Goal: Information Seeking & Learning: Learn about a topic

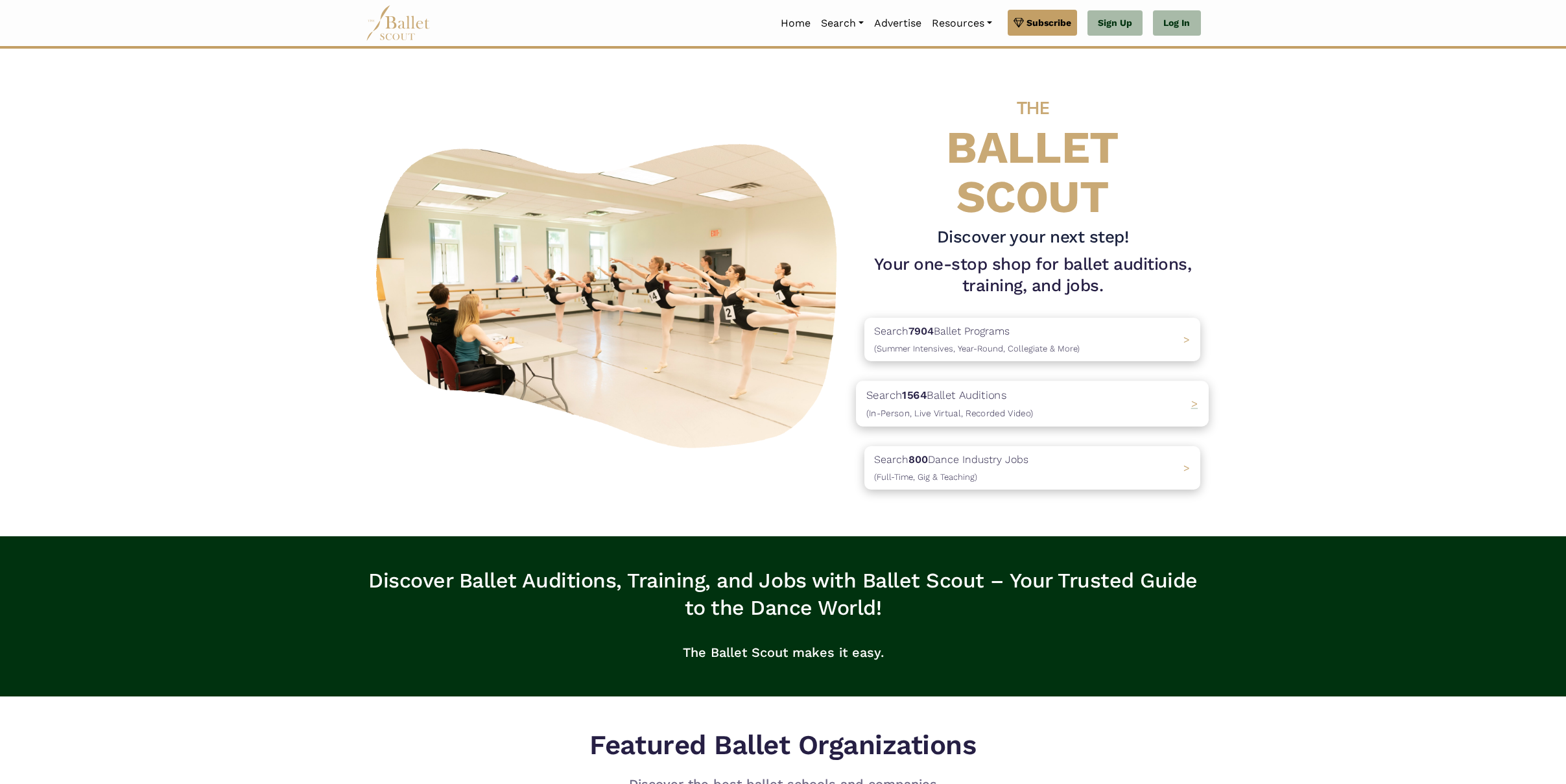
click at [1002, 396] on p "Search 1564 Ballet Auditions (In-Person, Live Virtual, Recorded Video)" at bounding box center [950, 404] width 167 height 35
click at [914, 332] on b "7904" at bounding box center [916, 331] width 26 height 13
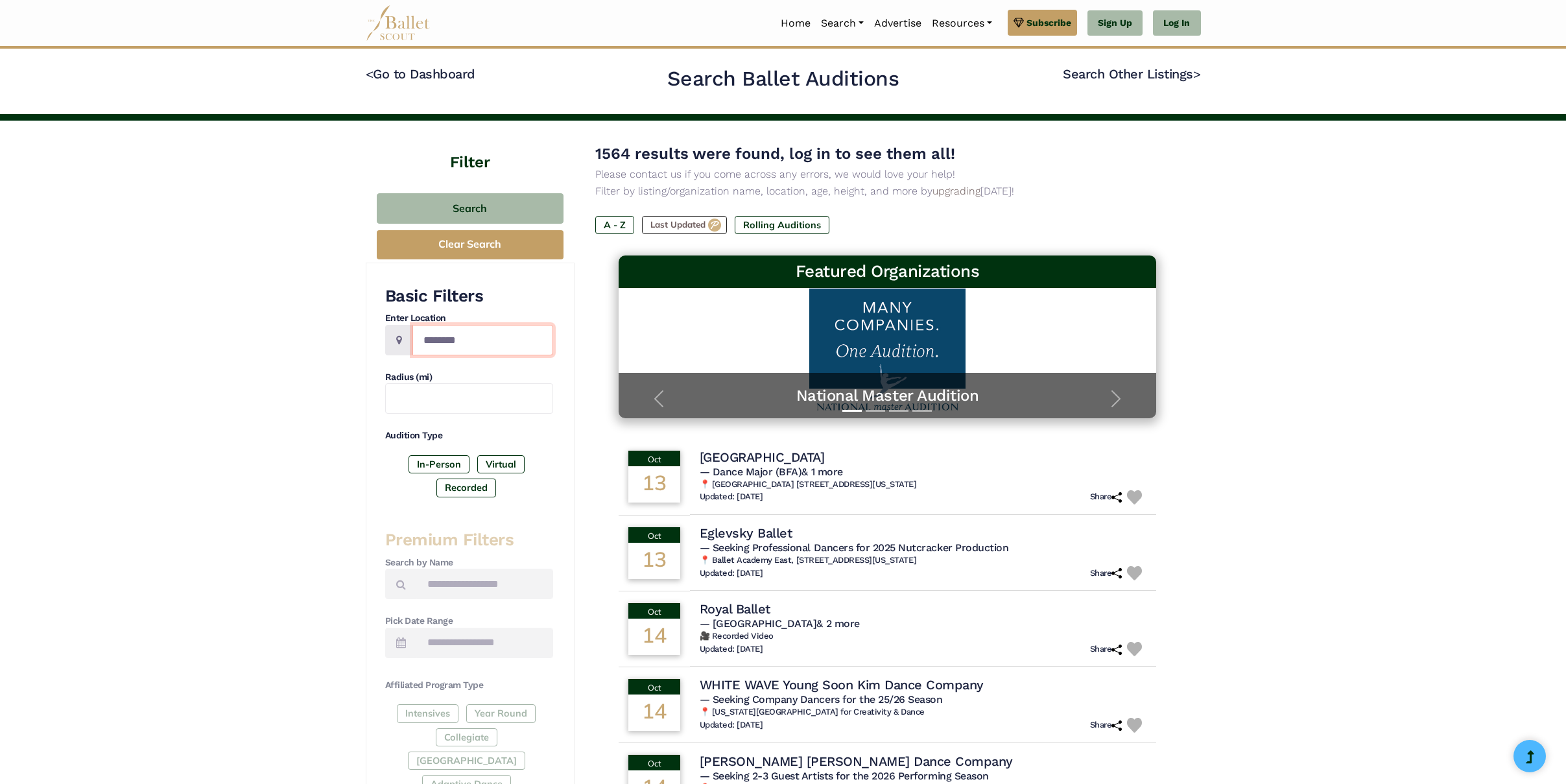
click at [445, 340] on input "Location" at bounding box center [482, 340] width 141 height 31
type input "******"
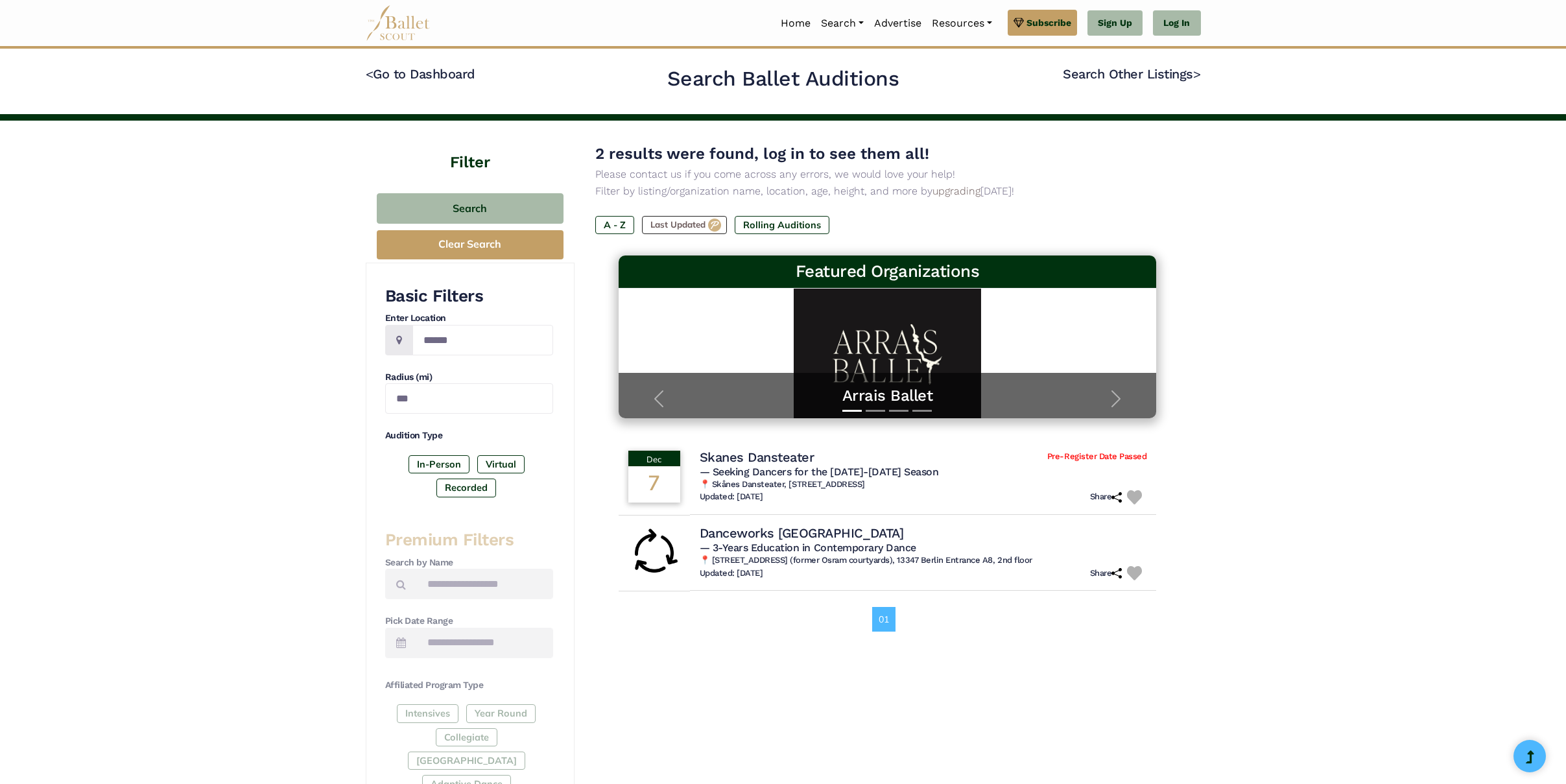
click at [275, 337] on div "Filter Search Clear Search Basic Filters Enter Location ****** Radius (mi) *** …" at bounding box center [783, 671] width 1566 height 1101
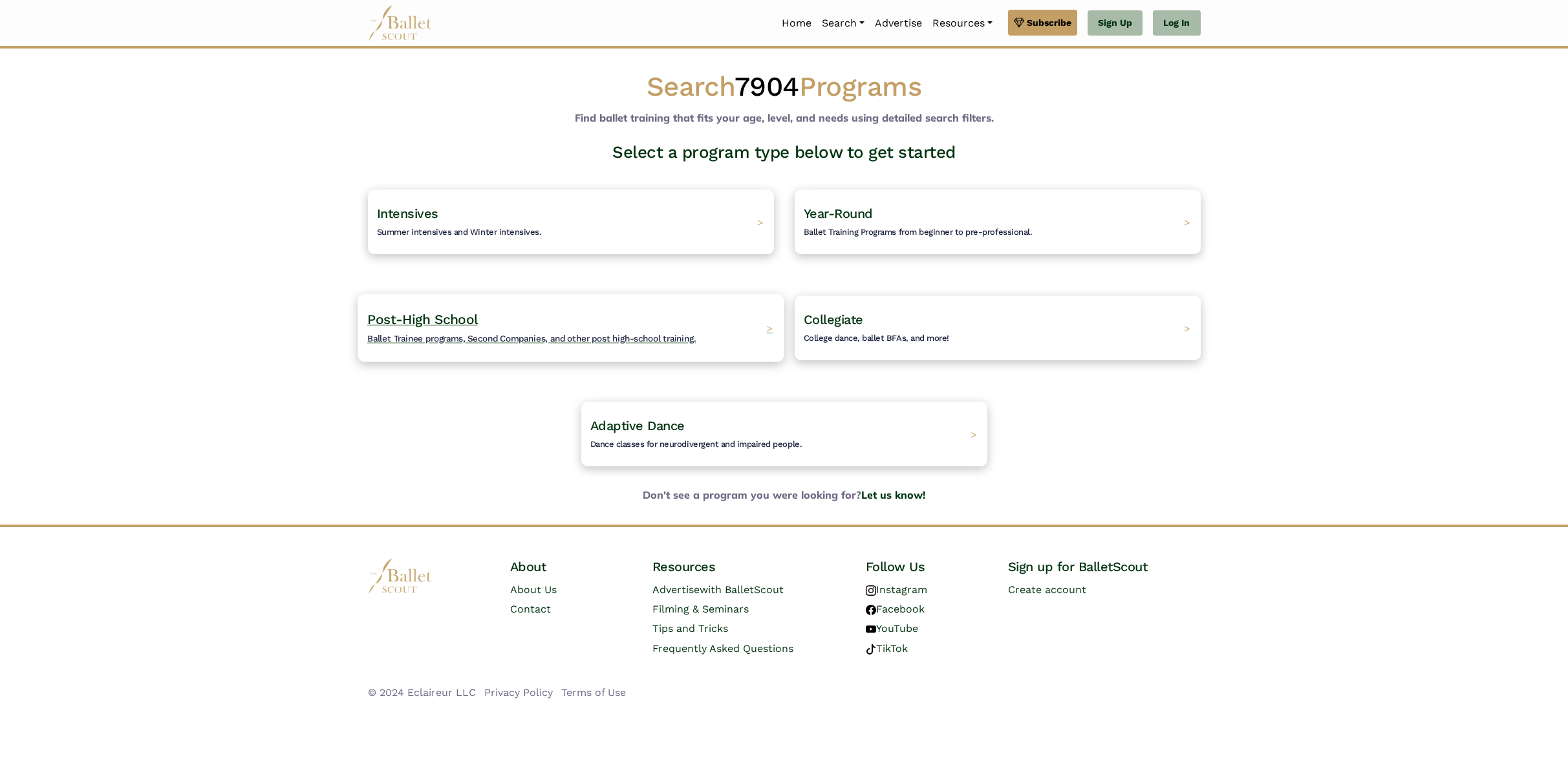
click at [461, 331] on h4 "Post-High School Ballet Trainee programs, Second Companies, and other post high…" at bounding box center [531, 328] width 328 height 36
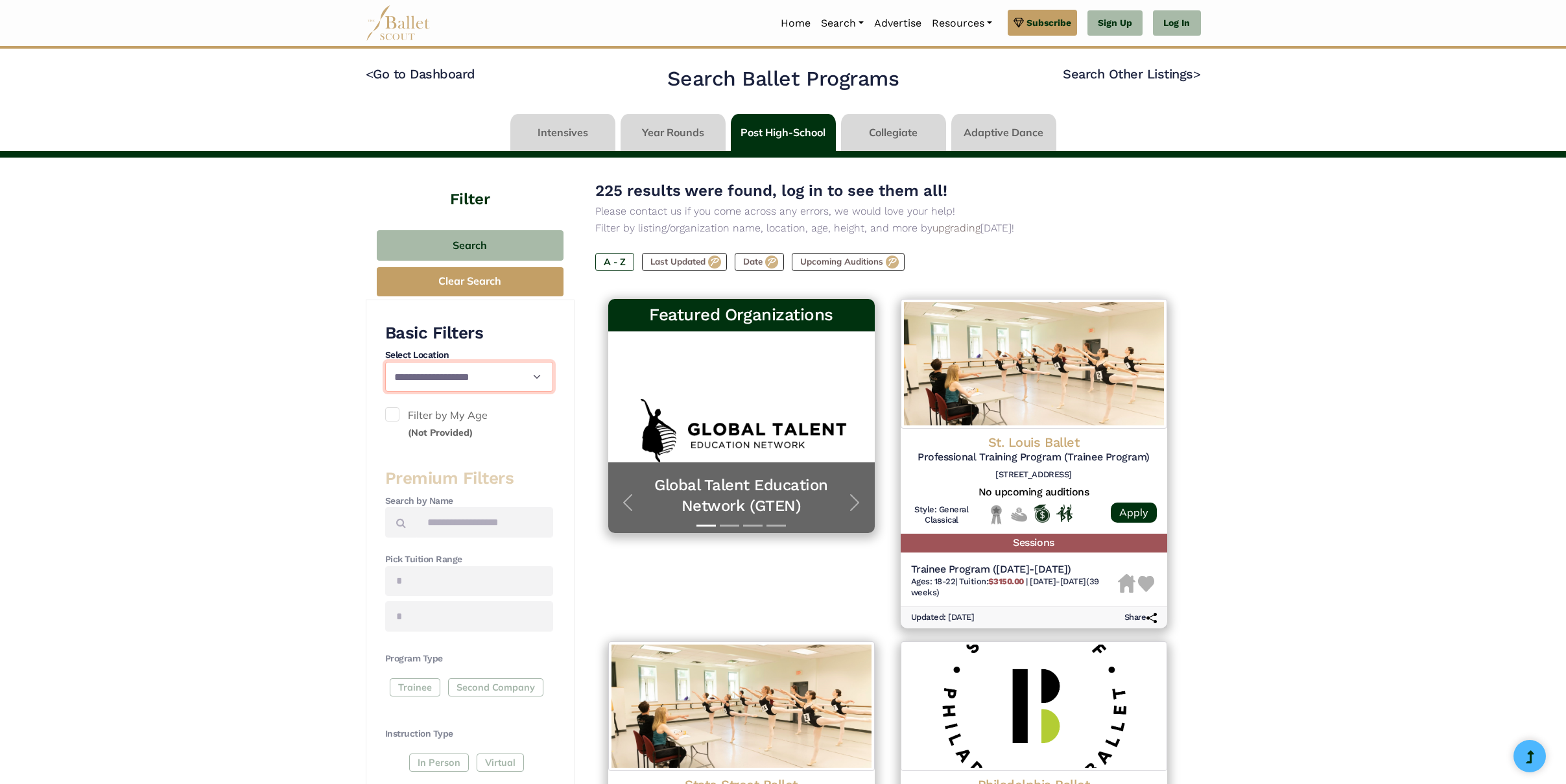
select select "**"
drag, startPoint x: 335, startPoint y: 430, endPoint x: 368, endPoint y: 422, distance: 34.0
click at [393, 412] on span at bounding box center [392, 414] width 14 height 14
click at [395, 413] on span at bounding box center [392, 414] width 14 height 14
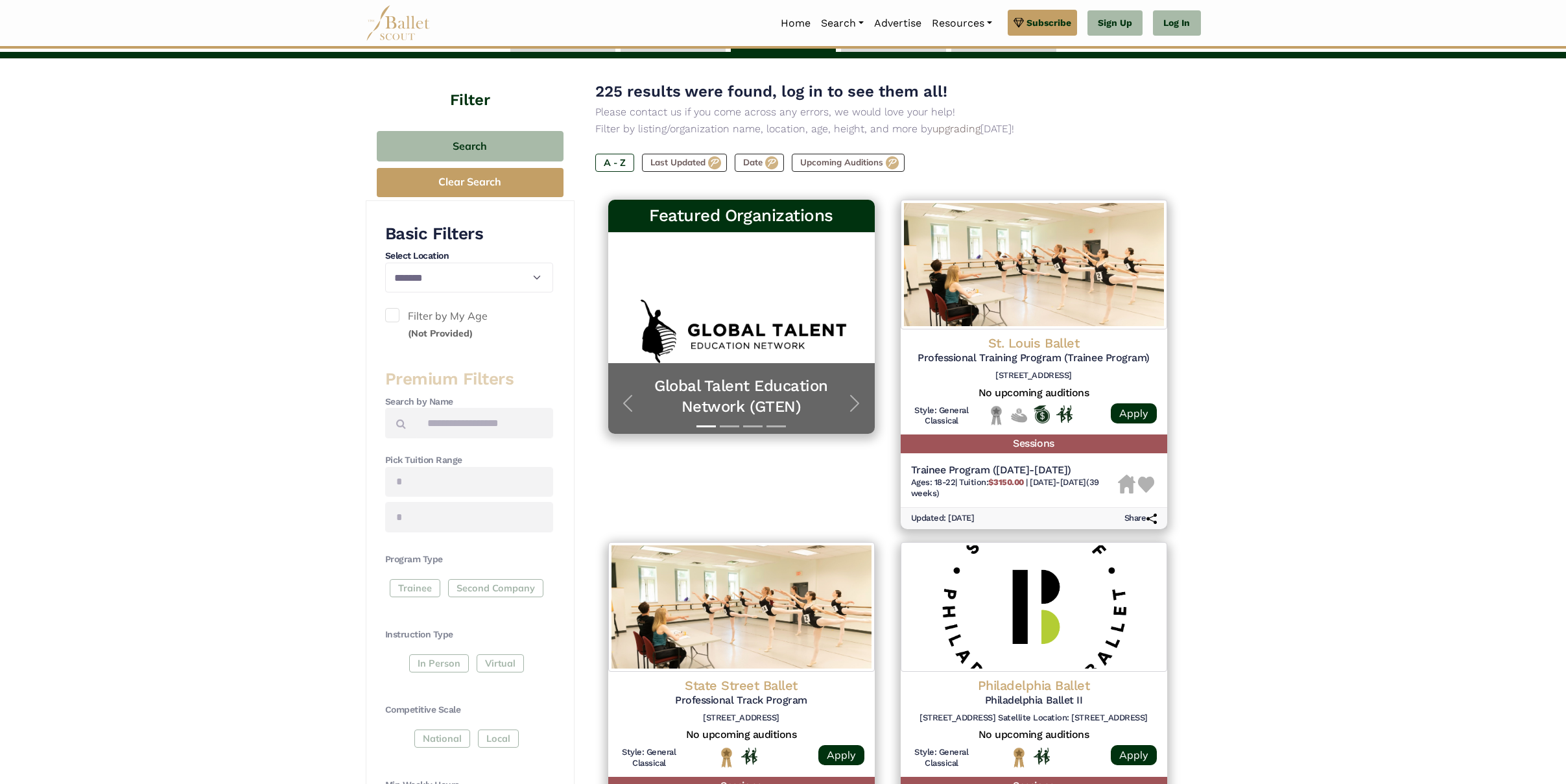
scroll to position [102, 0]
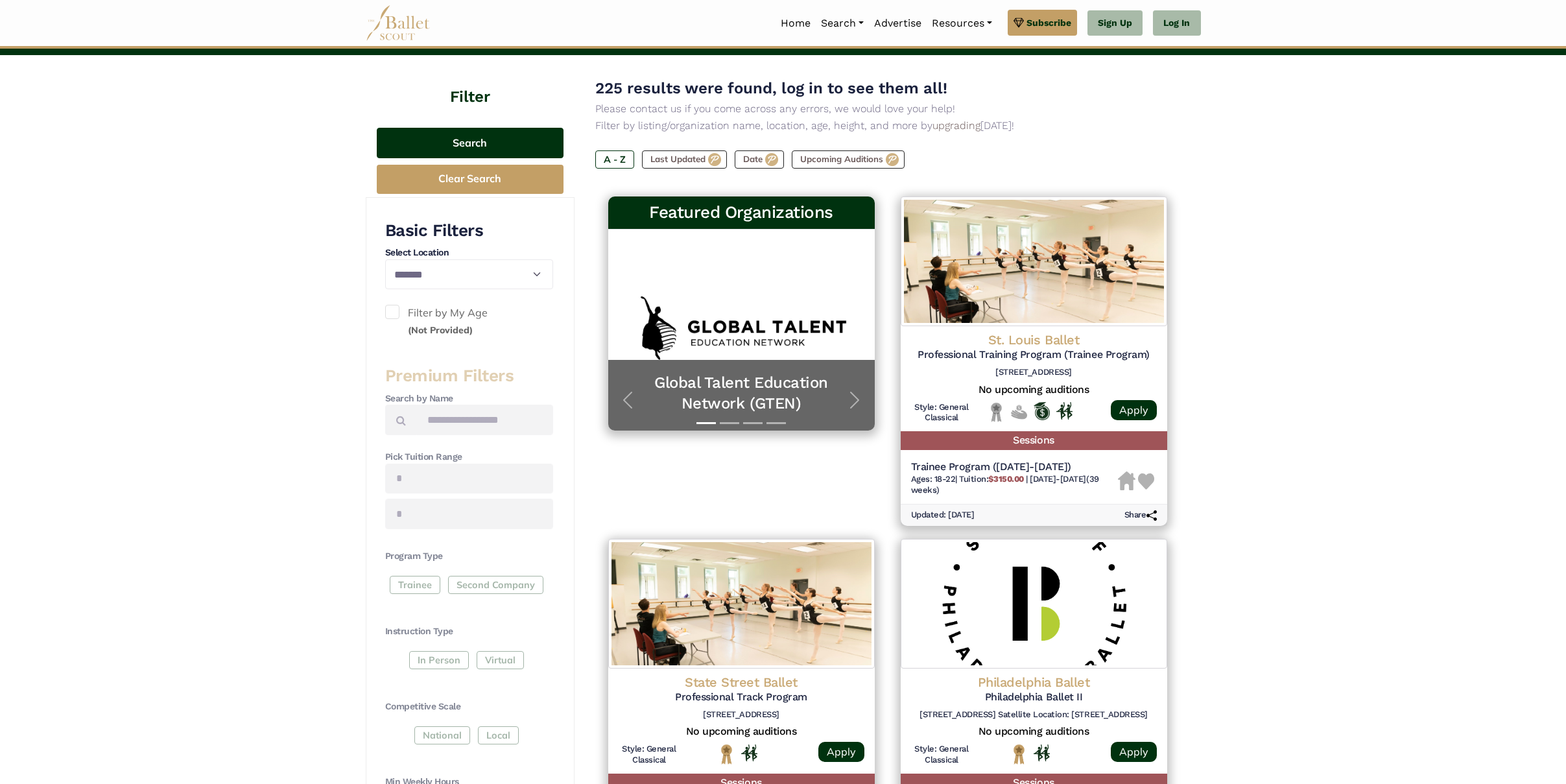
click at [466, 141] on button "Search" at bounding box center [470, 143] width 187 height 31
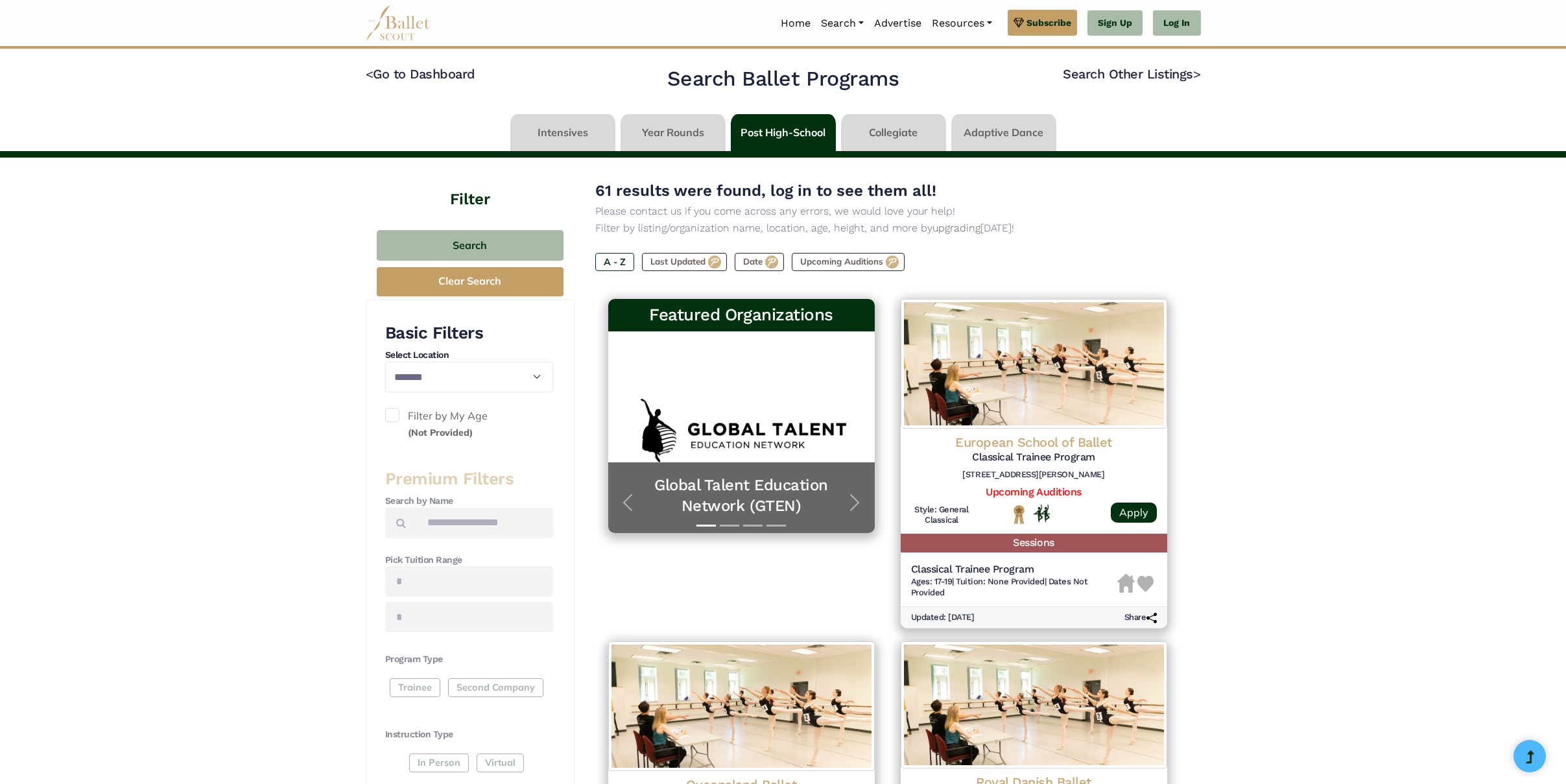
select select "**"
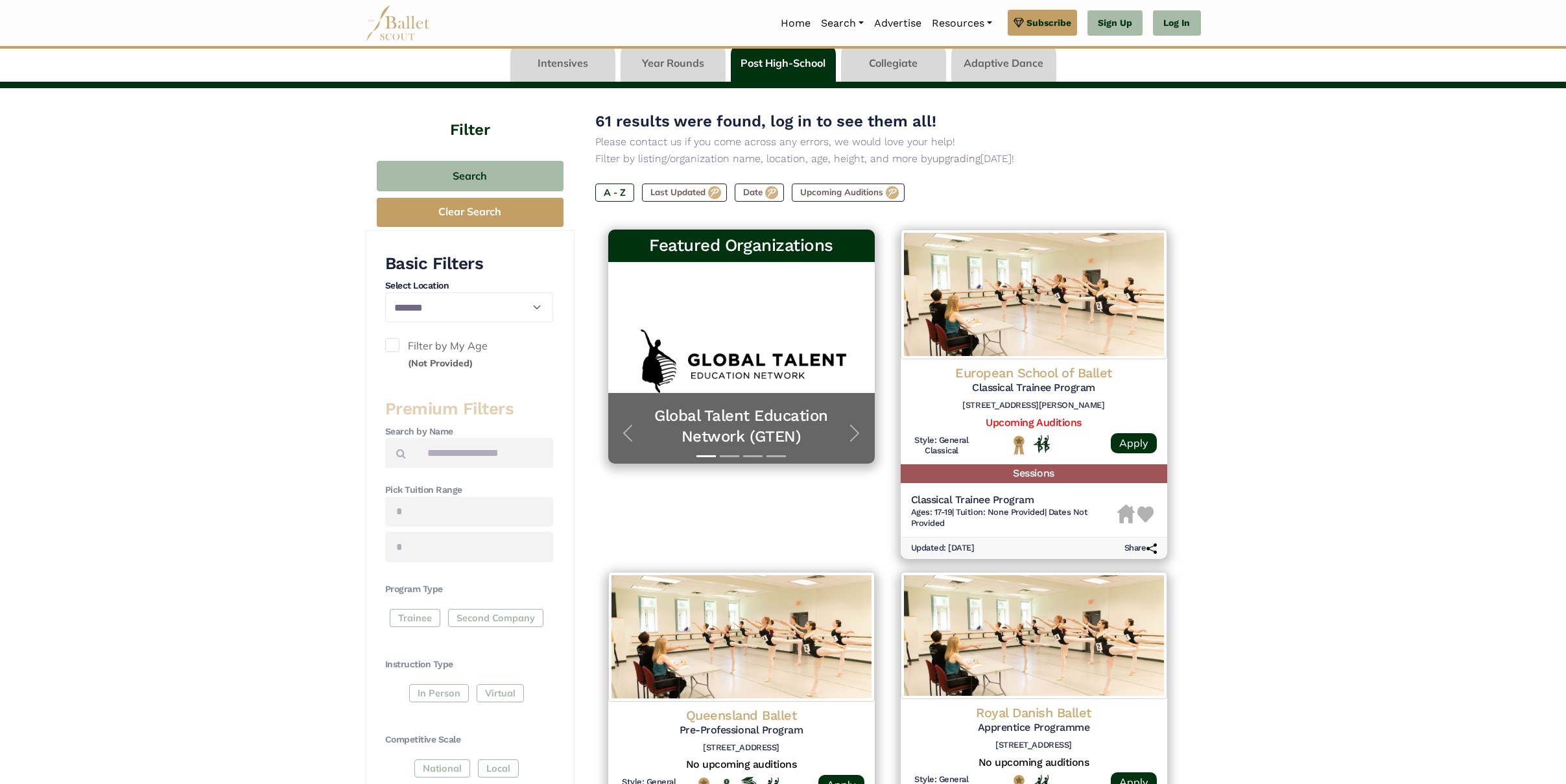
scroll to position [72, 0]
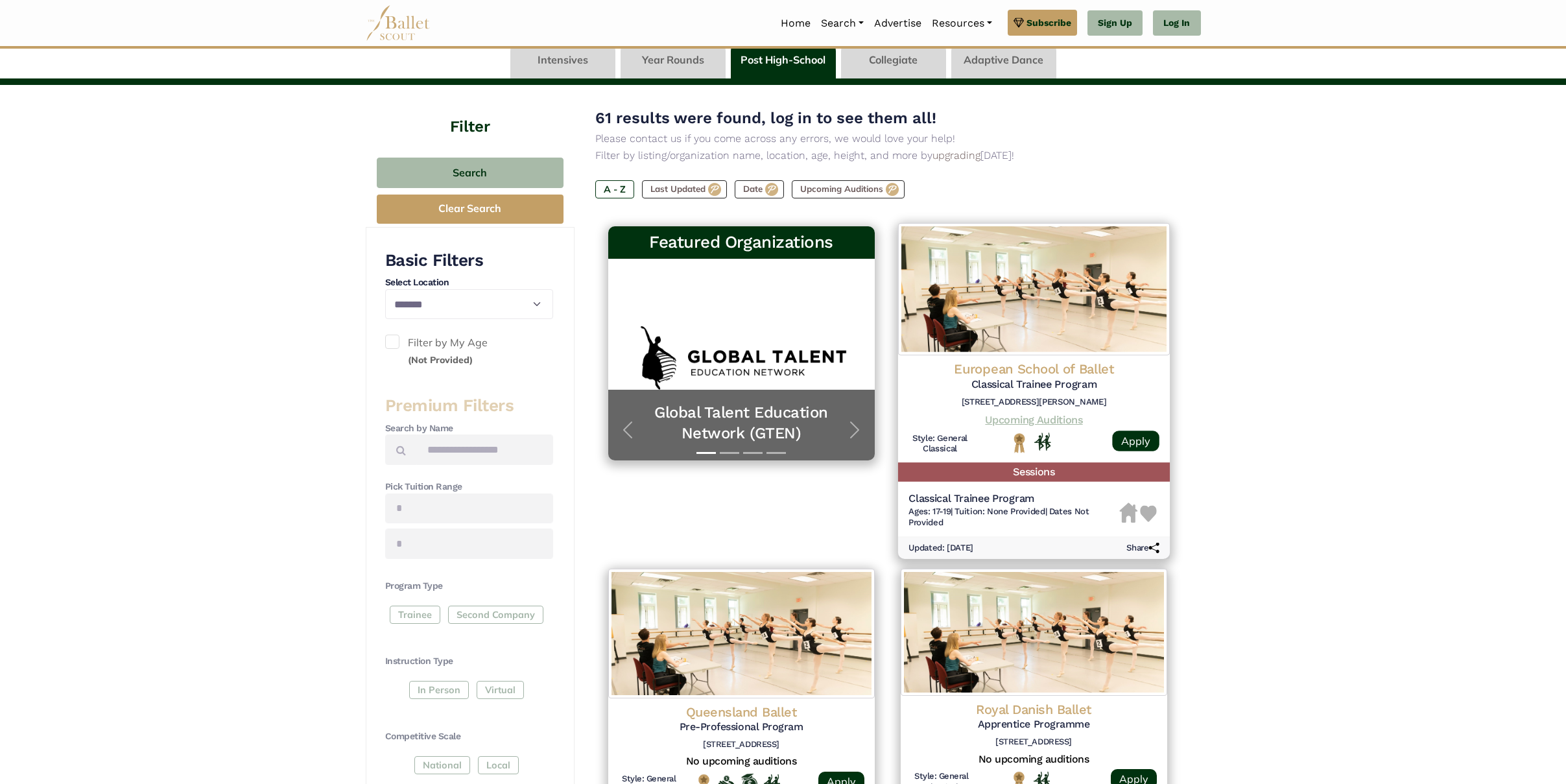
click at [1054, 417] on link "Upcoming Auditions" at bounding box center [1033, 419] width 97 height 12
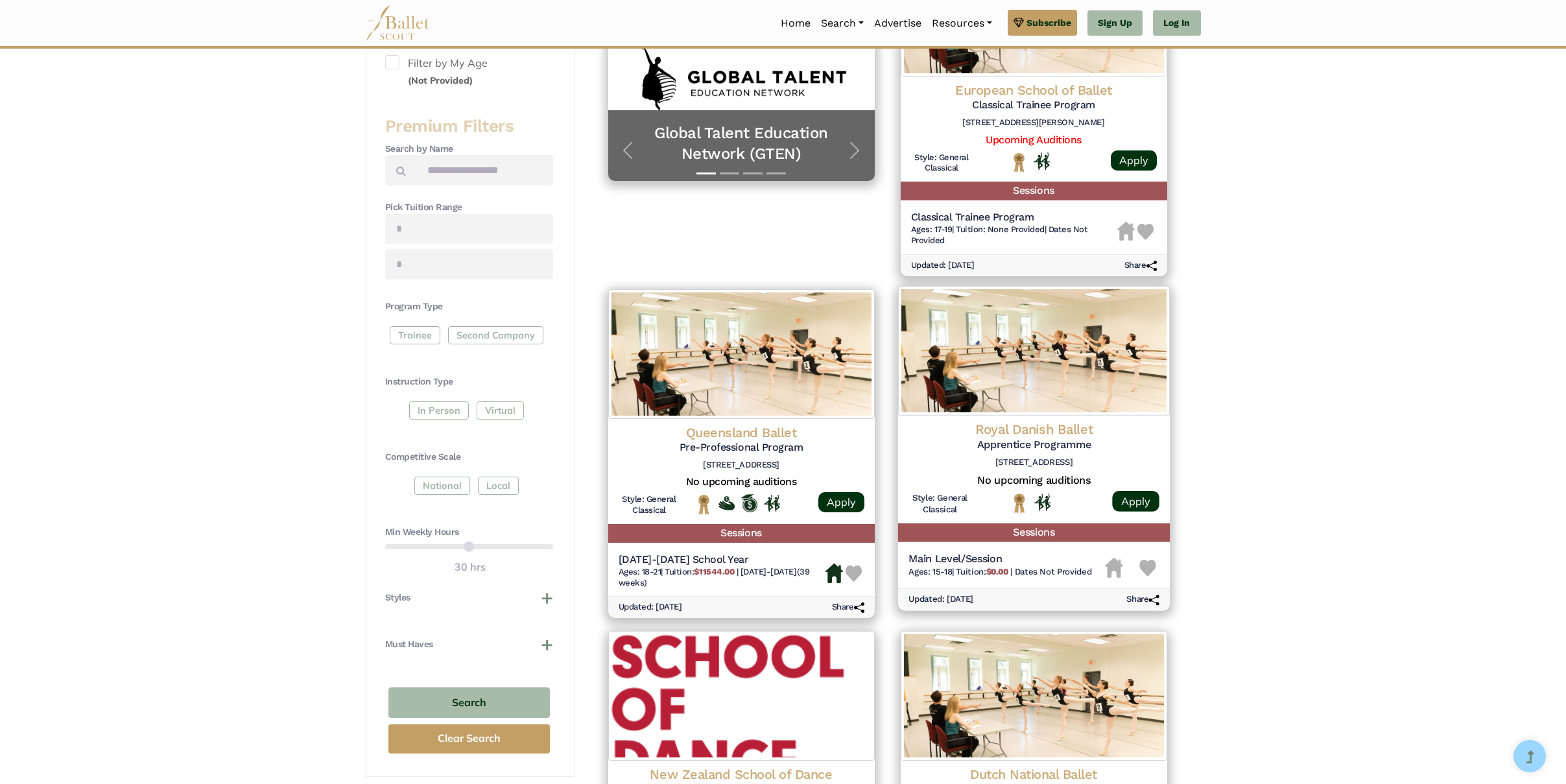
scroll to position [360, 0]
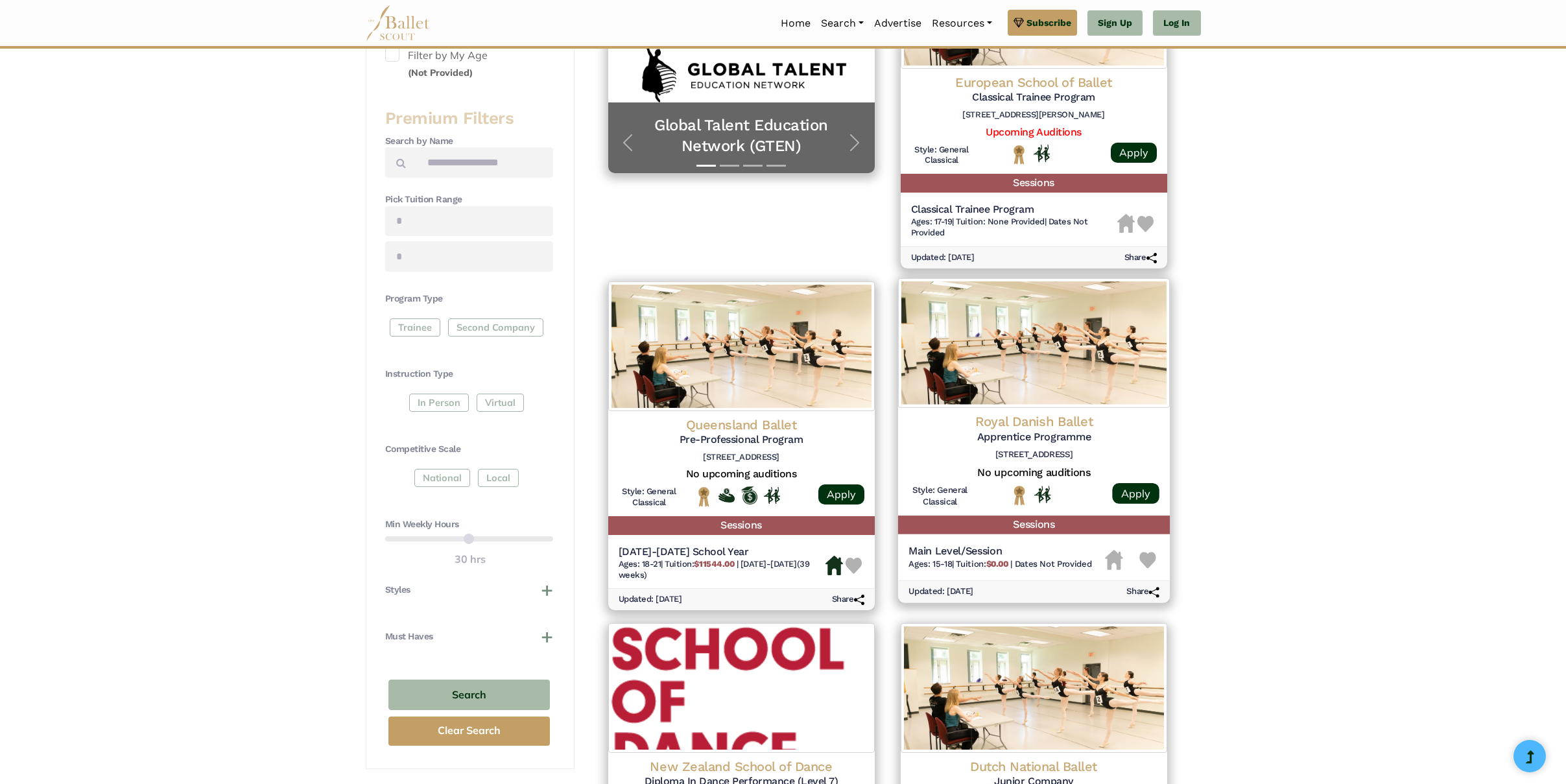
click at [1018, 419] on h4 "Royal Danish Ballet" at bounding box center [1034, 422] width 251 height 18
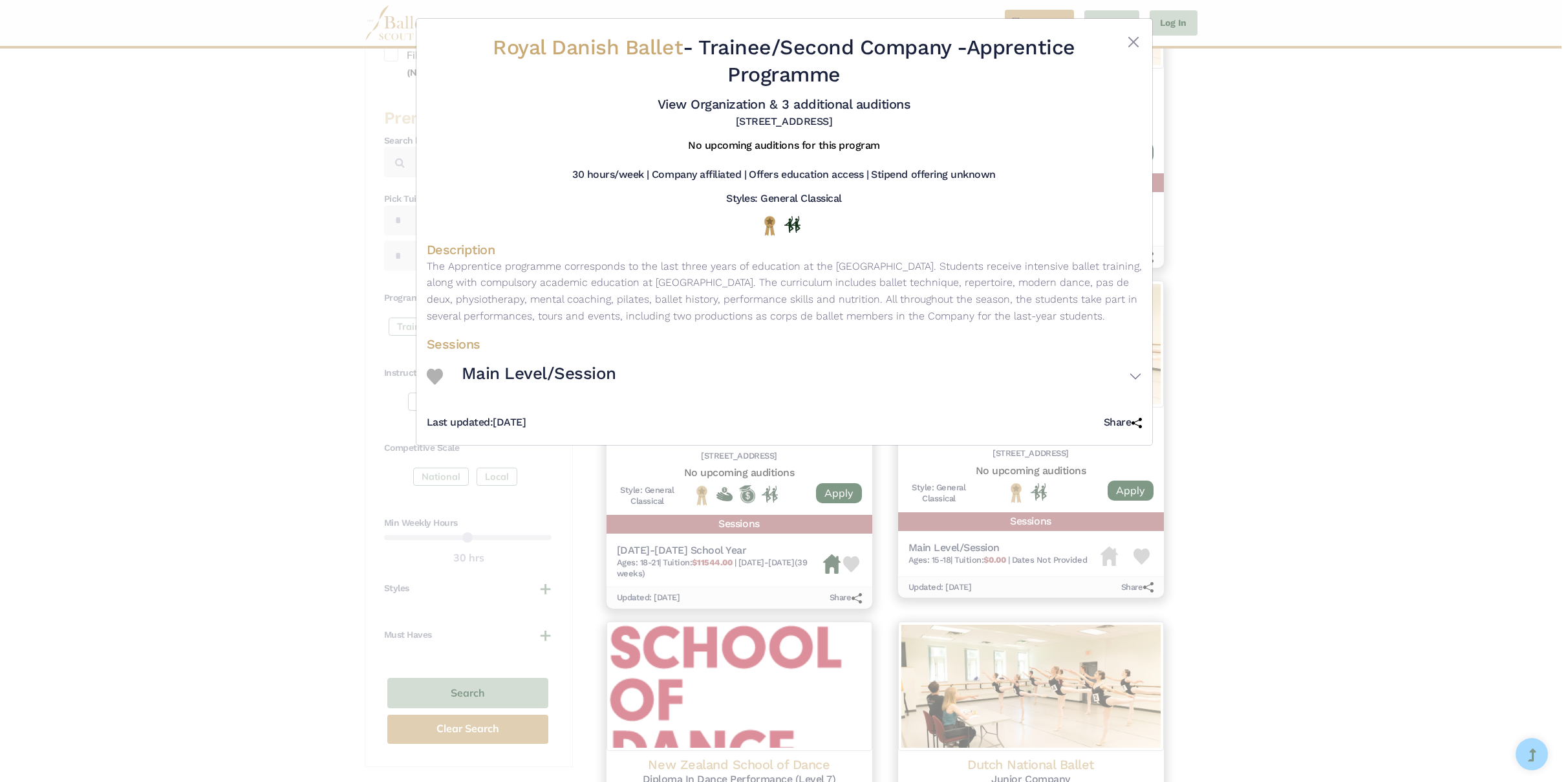
click at [1264, 310] on div "Royal Danish Ballet - Trainee/Second Company - Apprentice Programme View Organi…" at bounding box center [784, 391] width 1568 height 782
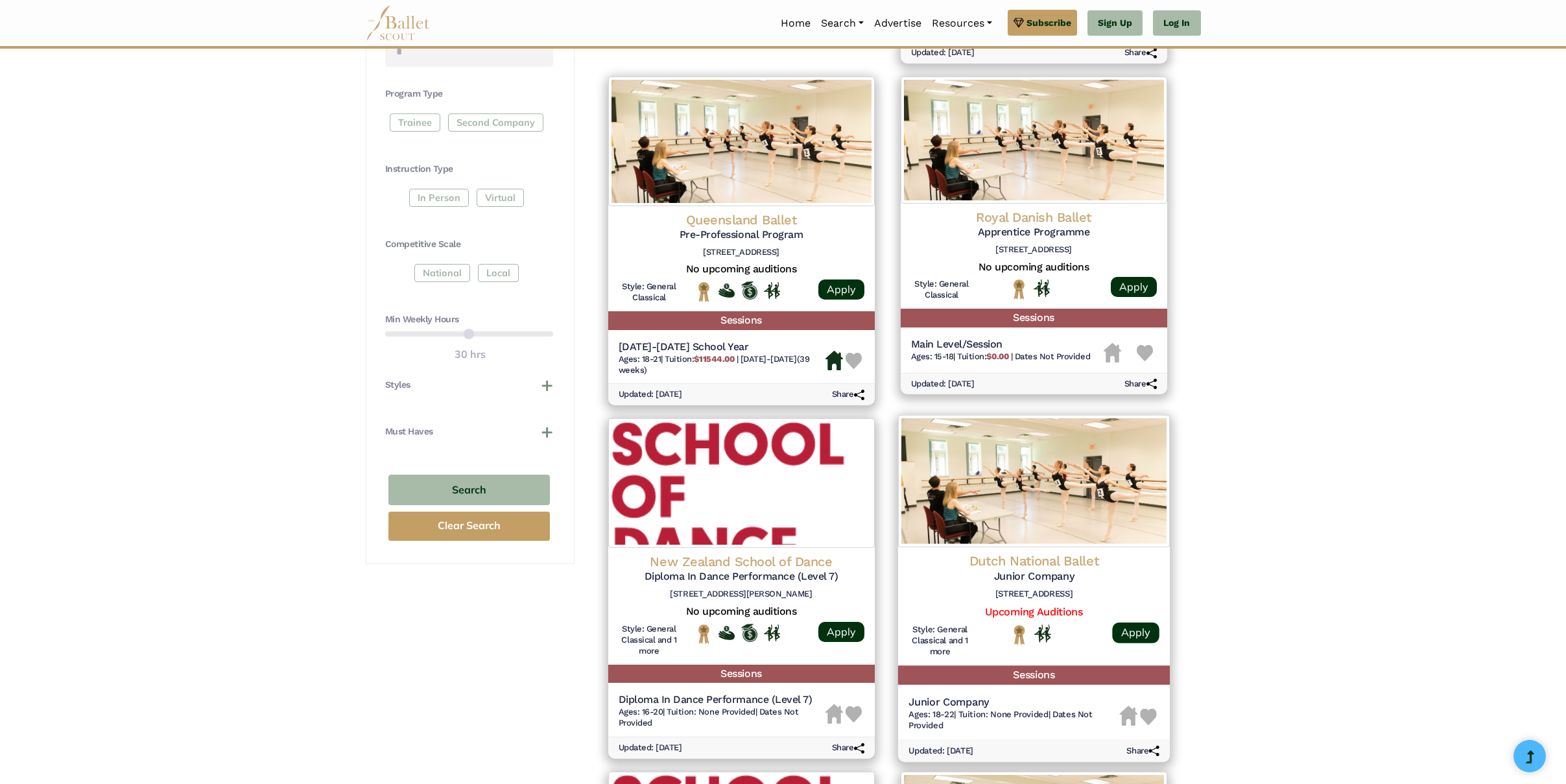
scroll to position [566, 0]
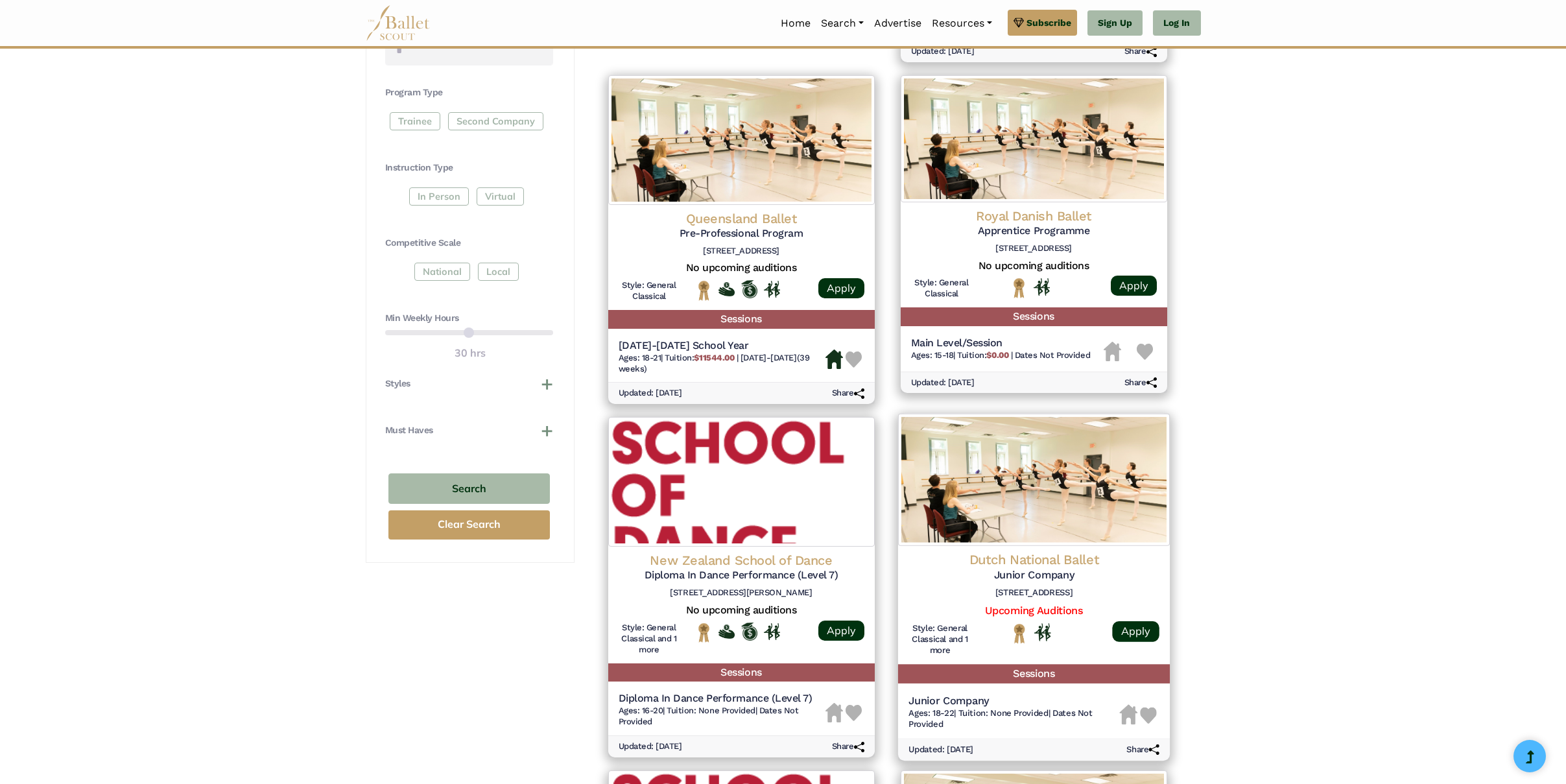
click at [1016, 499] on img at bounding box center [1033, 479] width 272 height 132
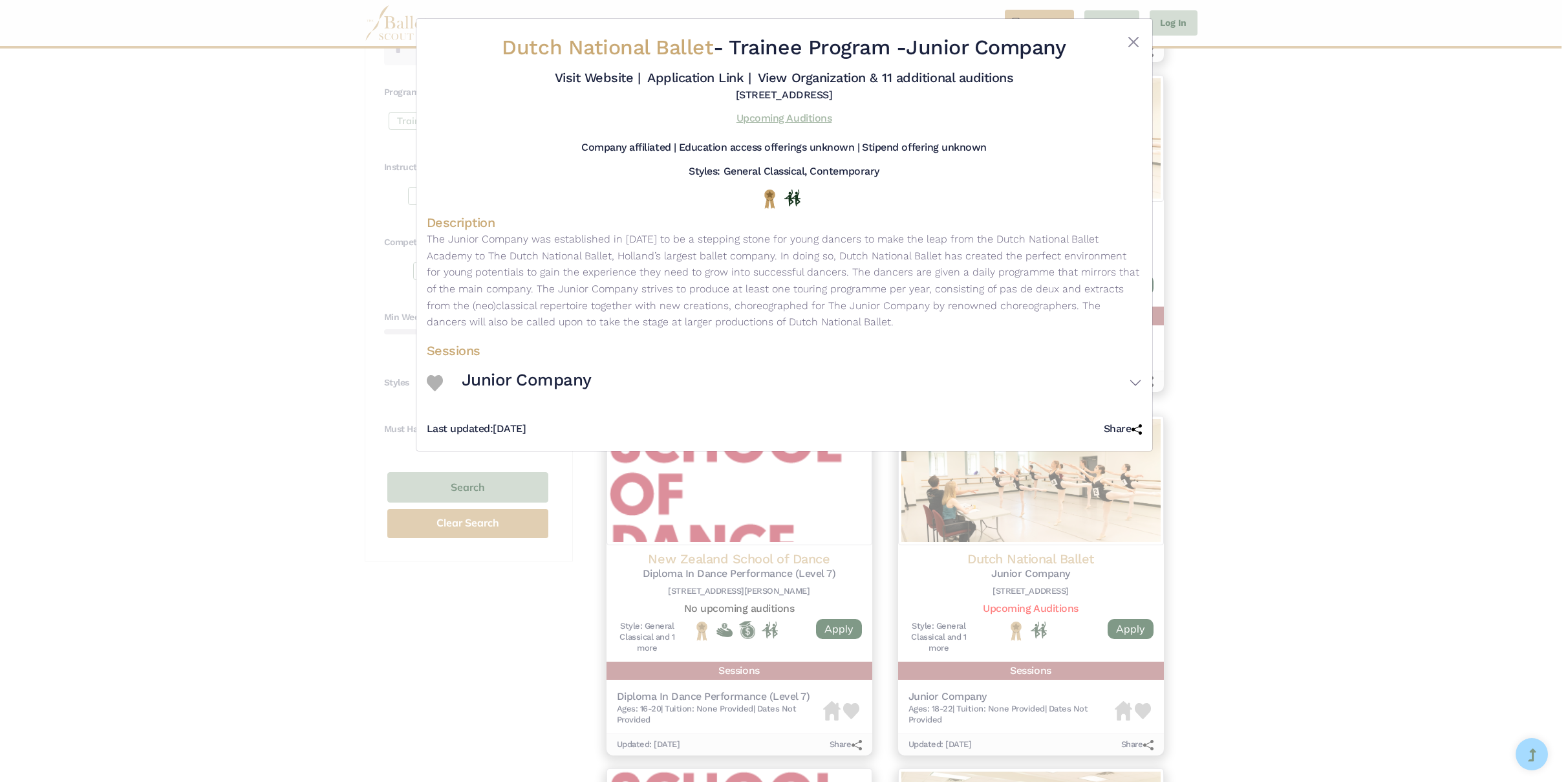
click at [766, 119] on link "Upcoming Auditions" at bounding box center [784, 118] width 95 height 12
drag, startPoint x: 279, startPoint y: 128, endPoint x: 290, endPoint y: 134, distance: 12.5
click at [279, 128] on div "Dutch National Ballet - Trainee Program - Junior Company Visit Website | Applic…" at bounding box center [784, 391] width 1568 height 782
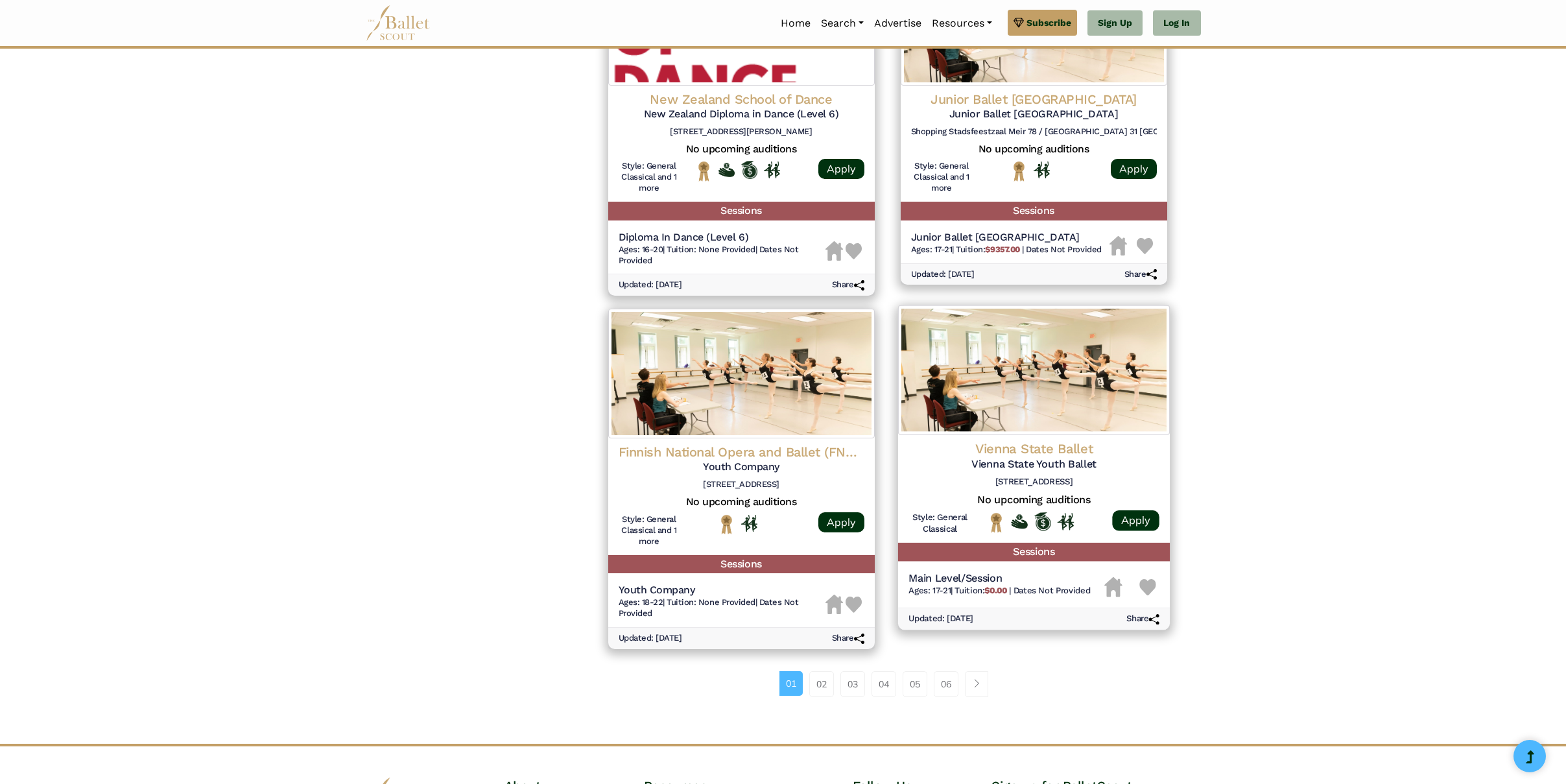
scroll to position [1381, 0]
click at [824, 671] on link "02" at bounding box center [821, 684] width 25 height 26
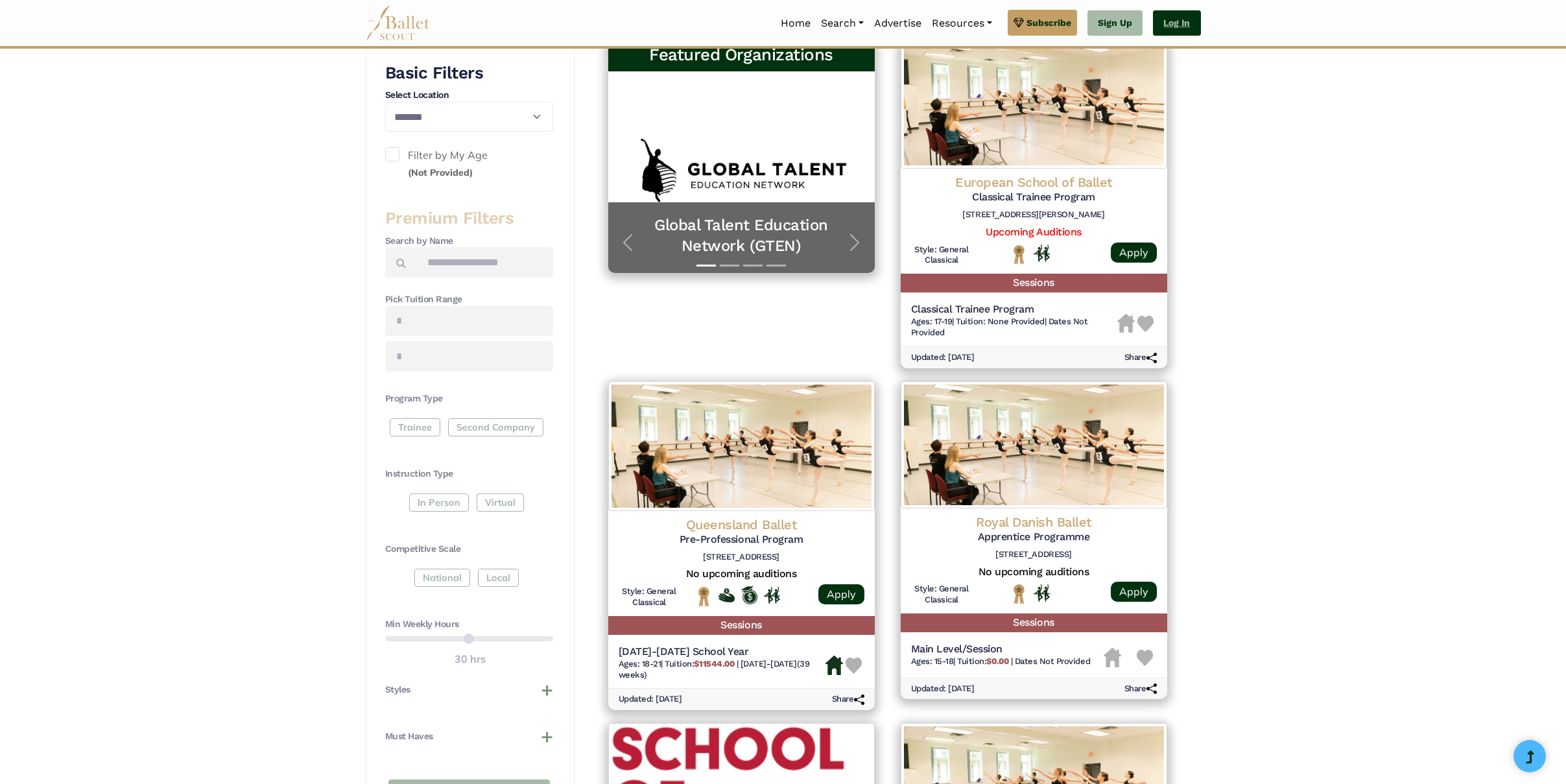
scroll to position [244, 0]
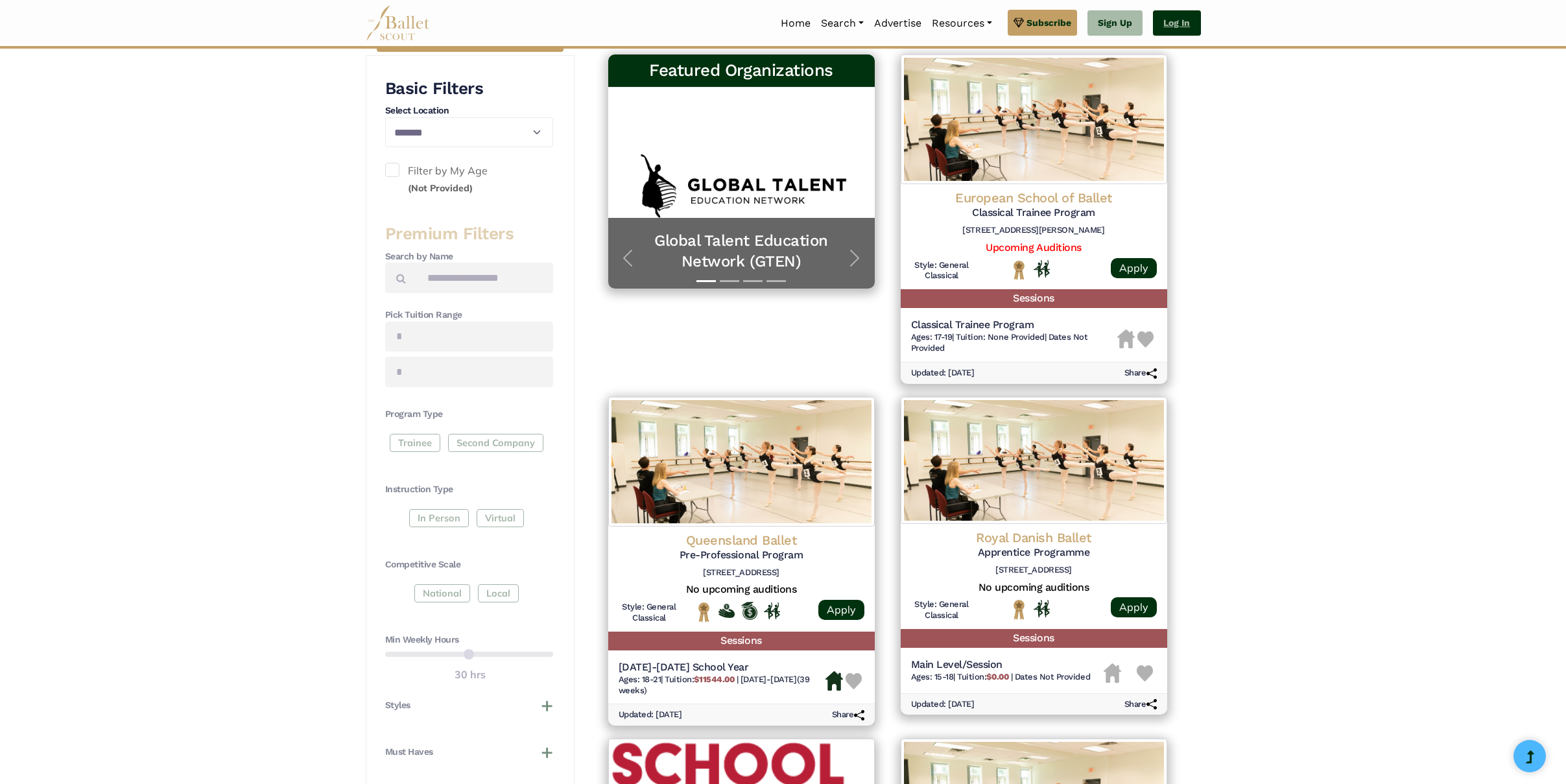
click at [1173, 23] on link "Log In" at bounding box center [1177, 23] width 48 height 26
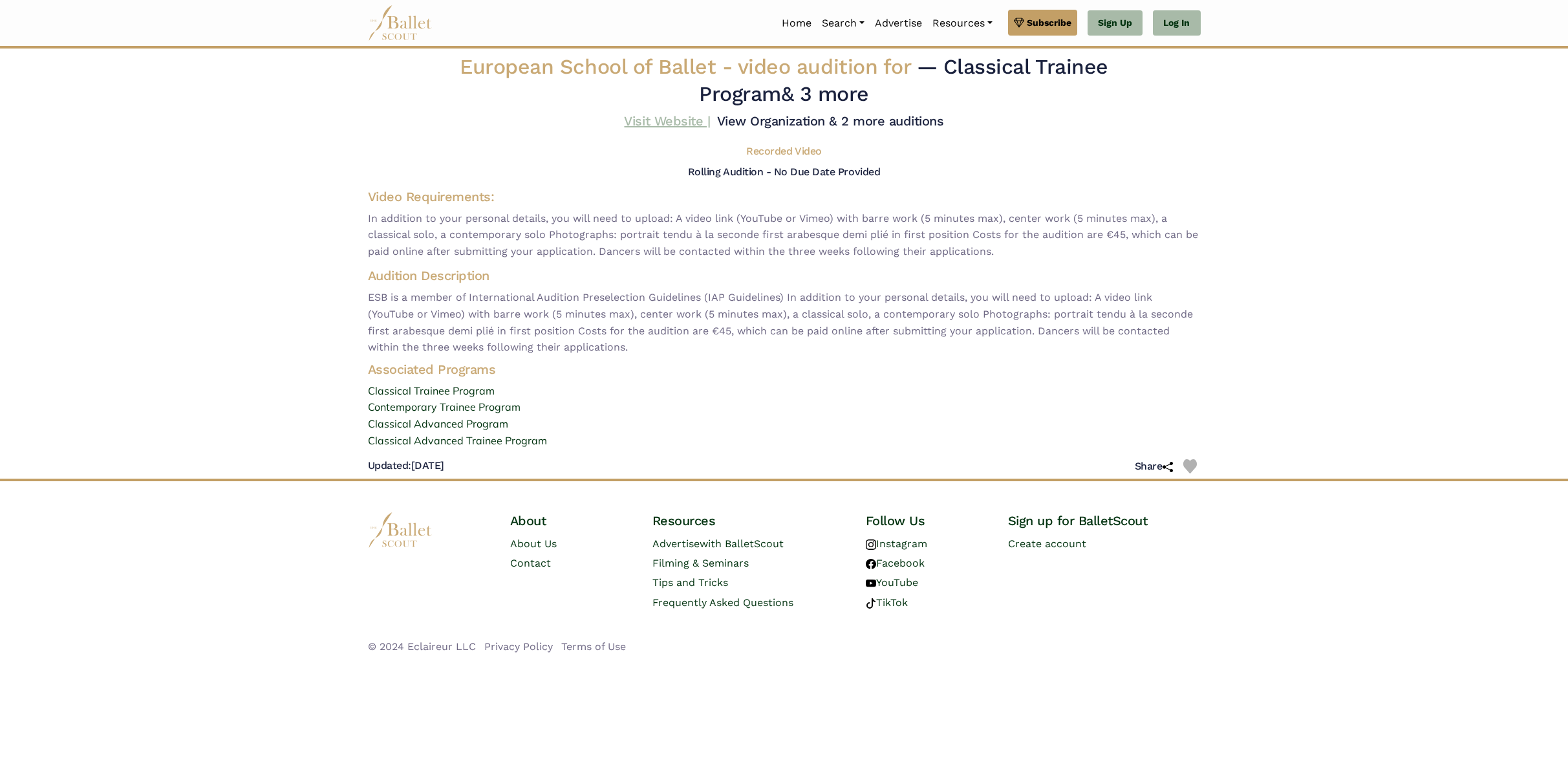
click at [657, 122] on link "Visit Website |" at bounding box center [667, 120] width 86 height 15
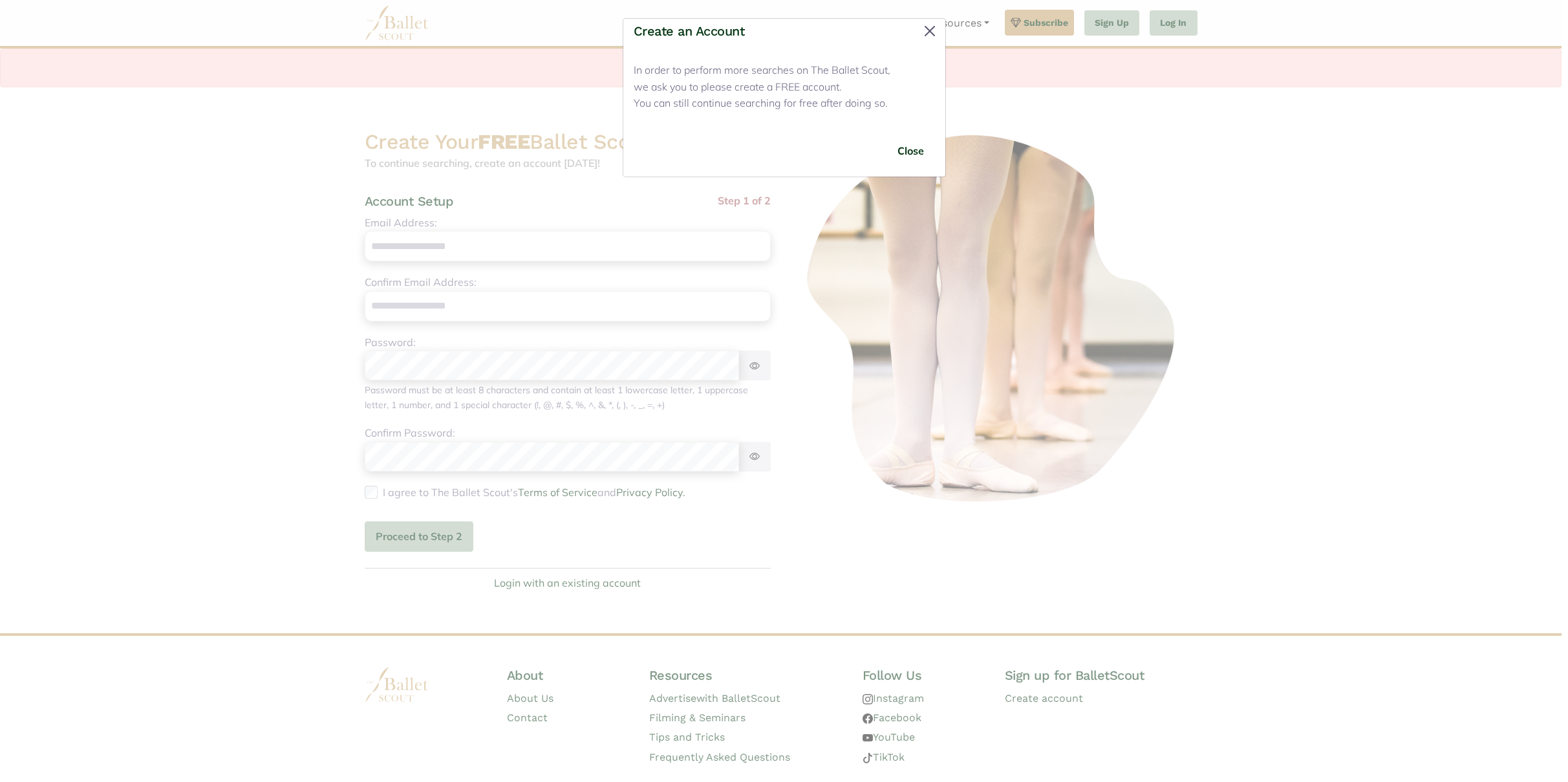
click at [929, 31] on button "Close" at bounding box center [929, 31] width 20 height 20
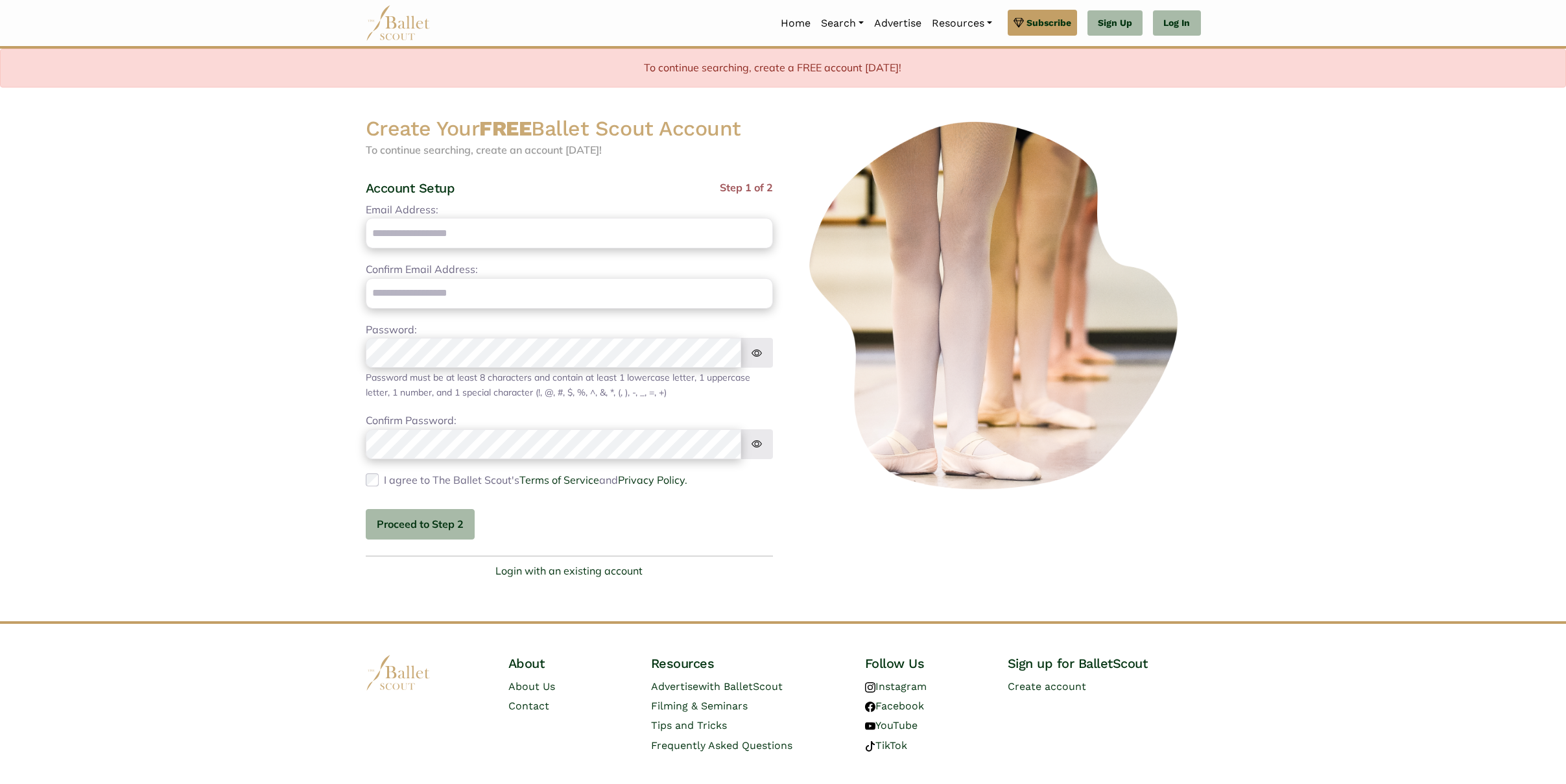
scroll to position [14, 0]
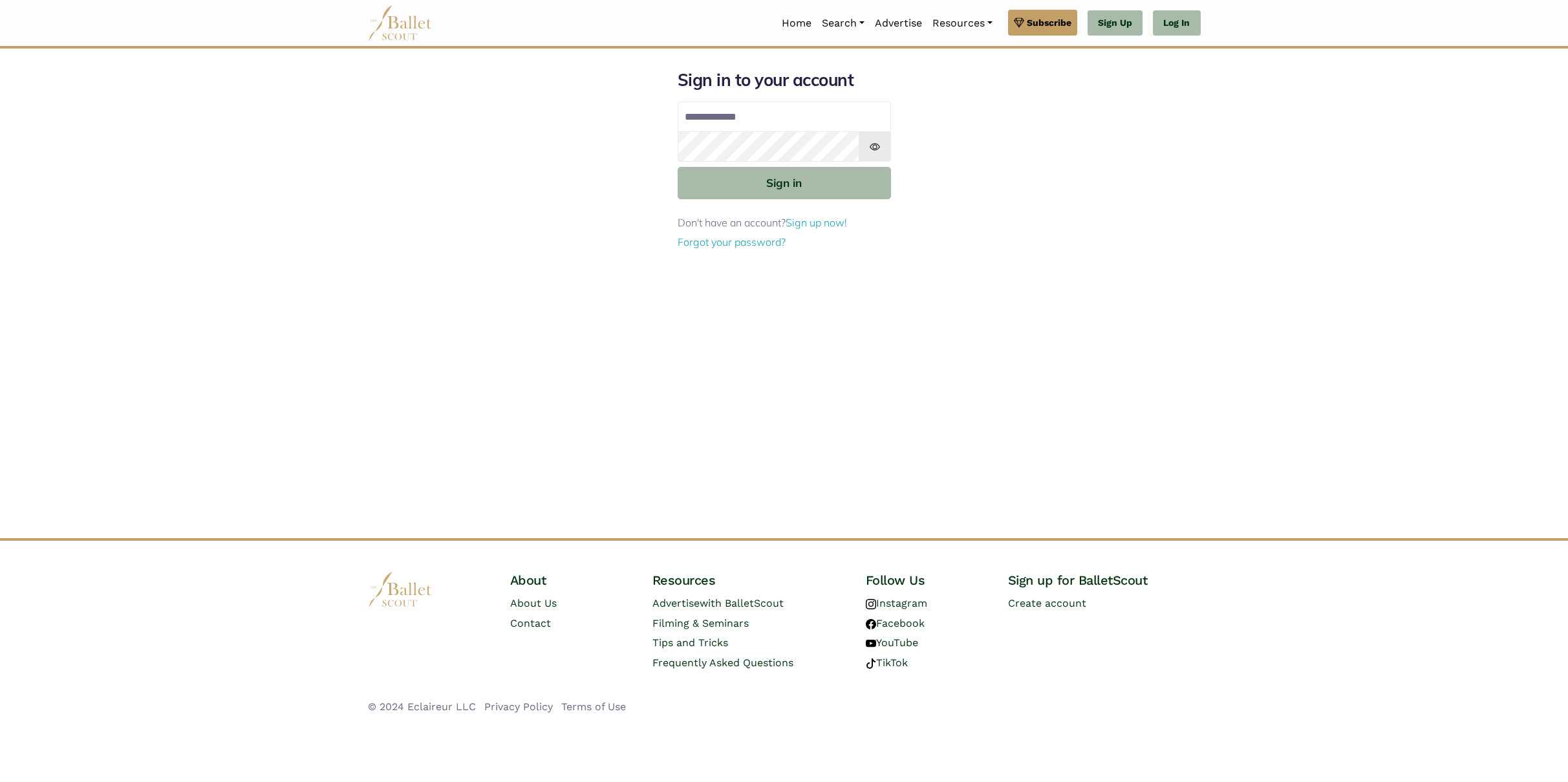
type input "**********"
click at [793, 185] on button "Sign in" at bounding box center [784, 183] width 213 height 31
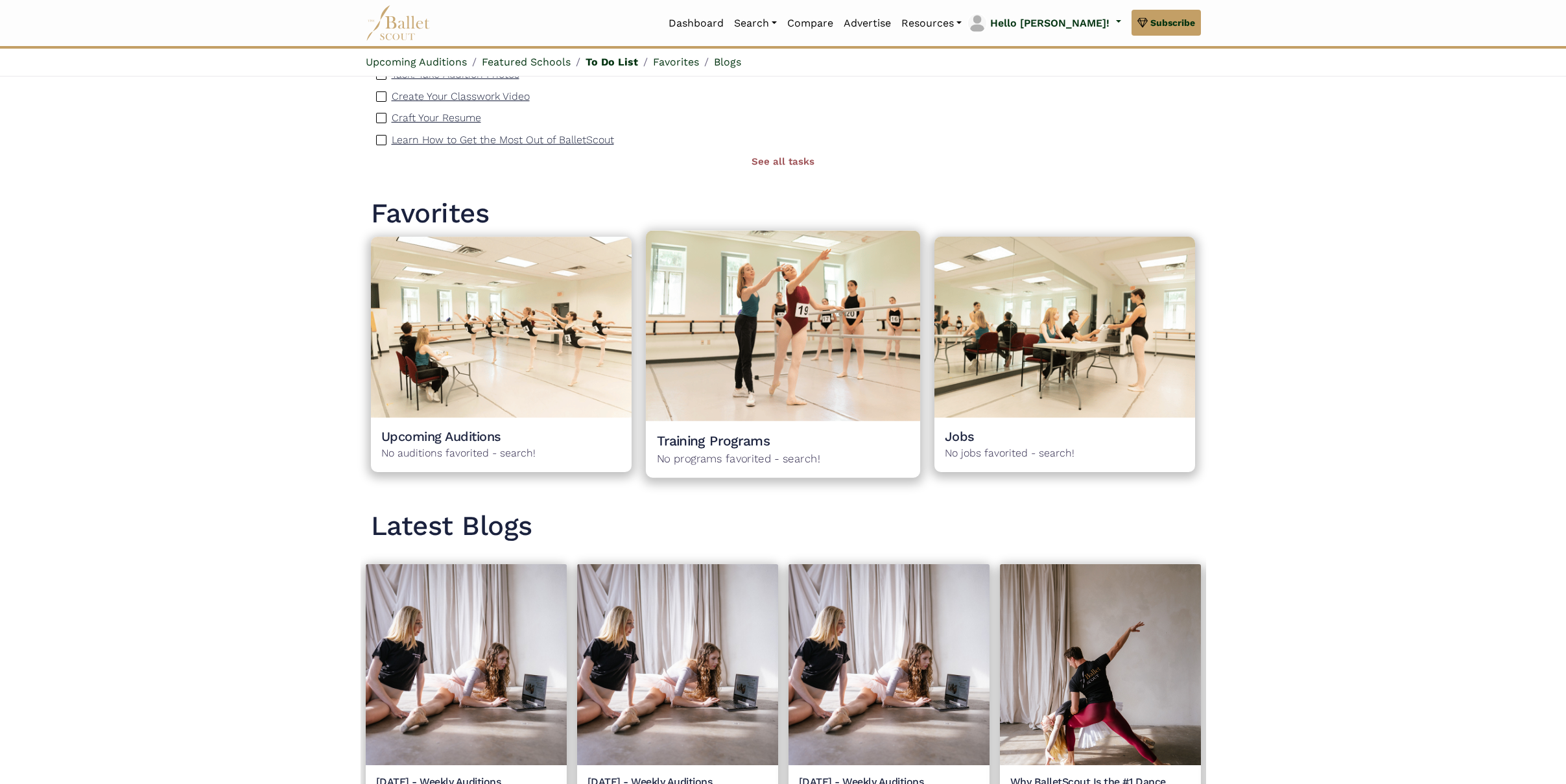
scroll to position [985, 0]
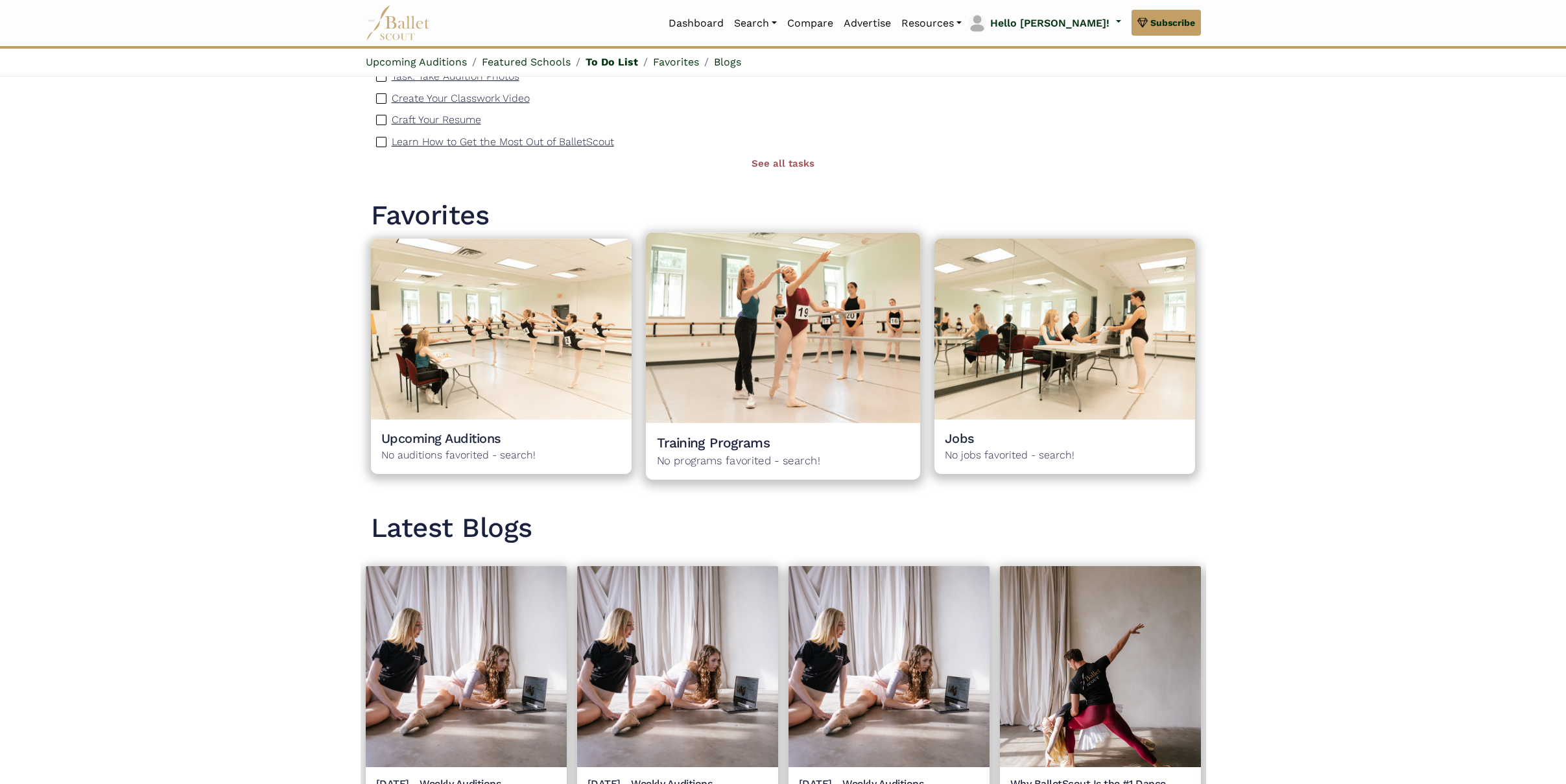
click at [736, 434] on h4 "Training Programs" at bounding box center [783, 443] width 253 height 18
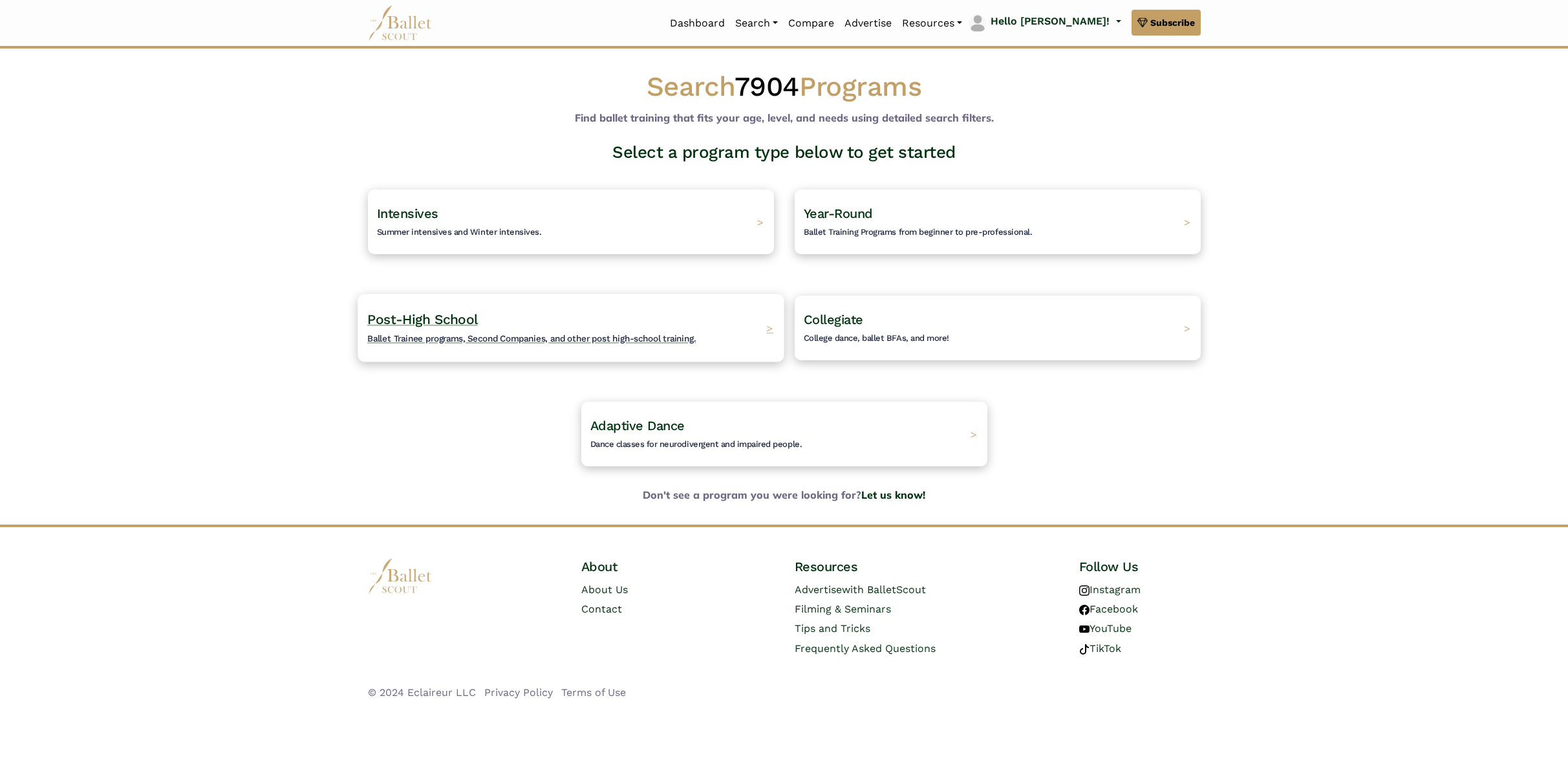
click at [469, 320] on span "Post-High School" at bounding box center [422, 319] width 110 height 16
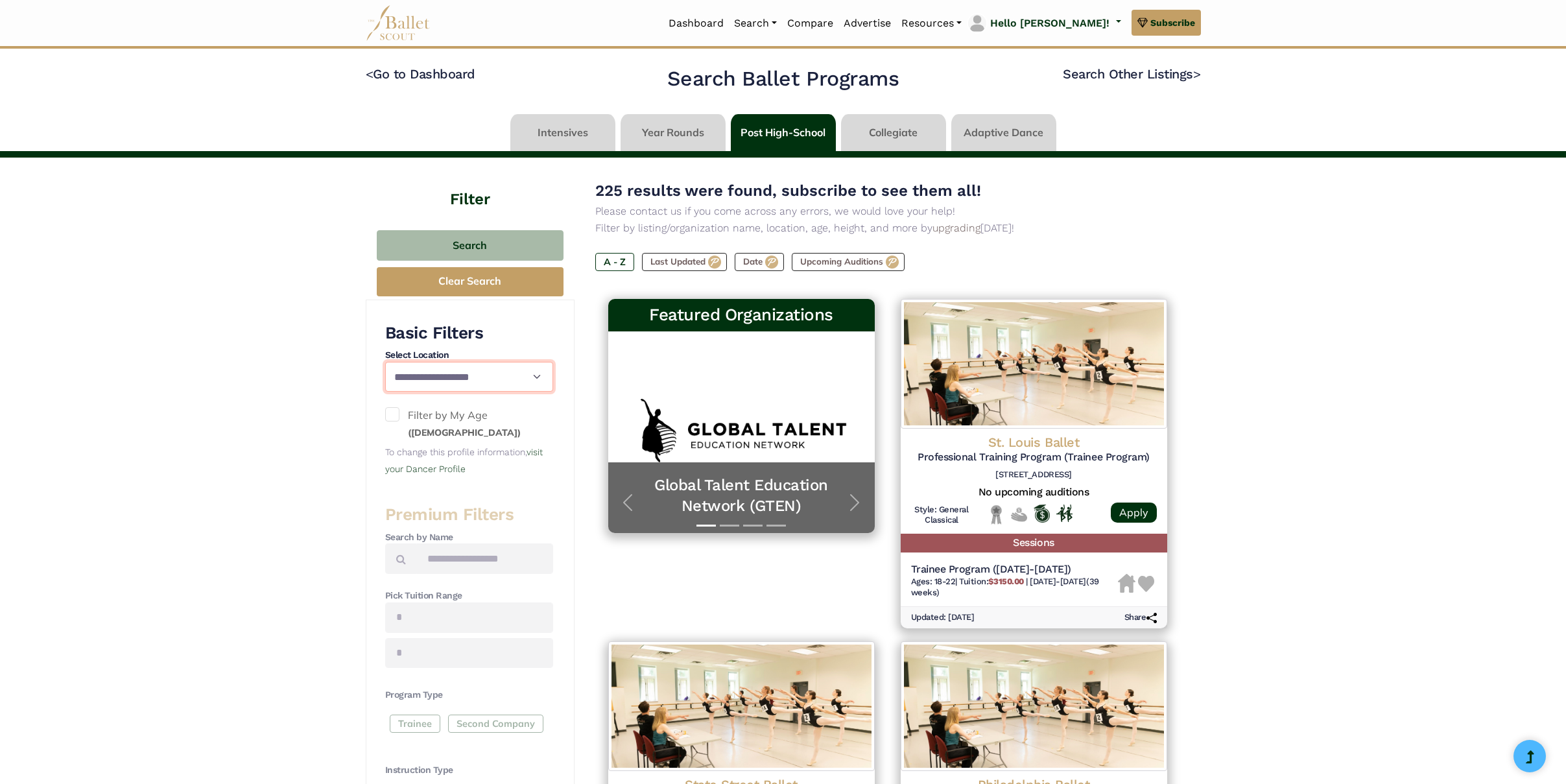
select select "**"
click at [491, 245] on button "Search" at bounding box center [470, 245] width 187 height 31
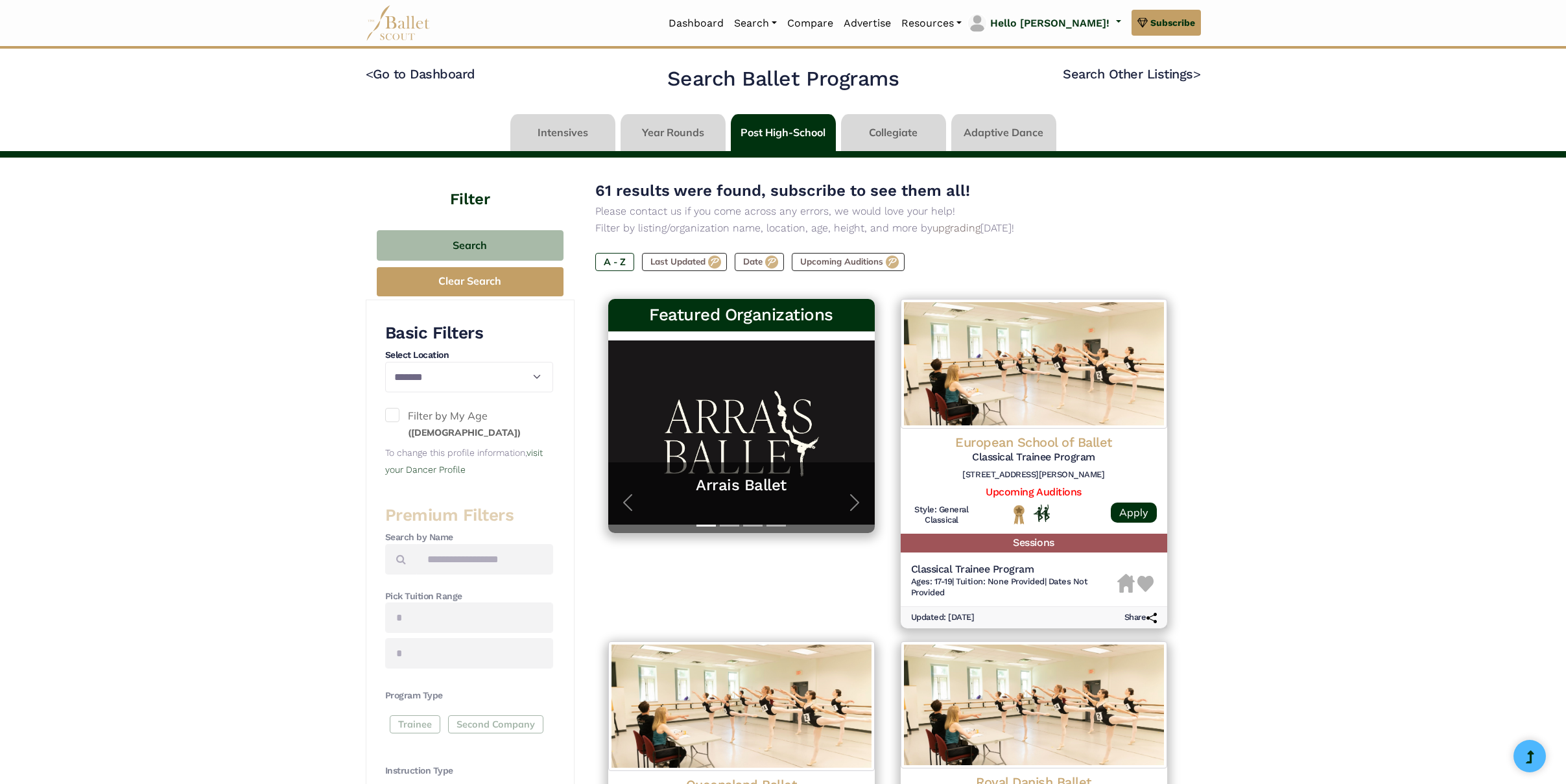
select select "**"
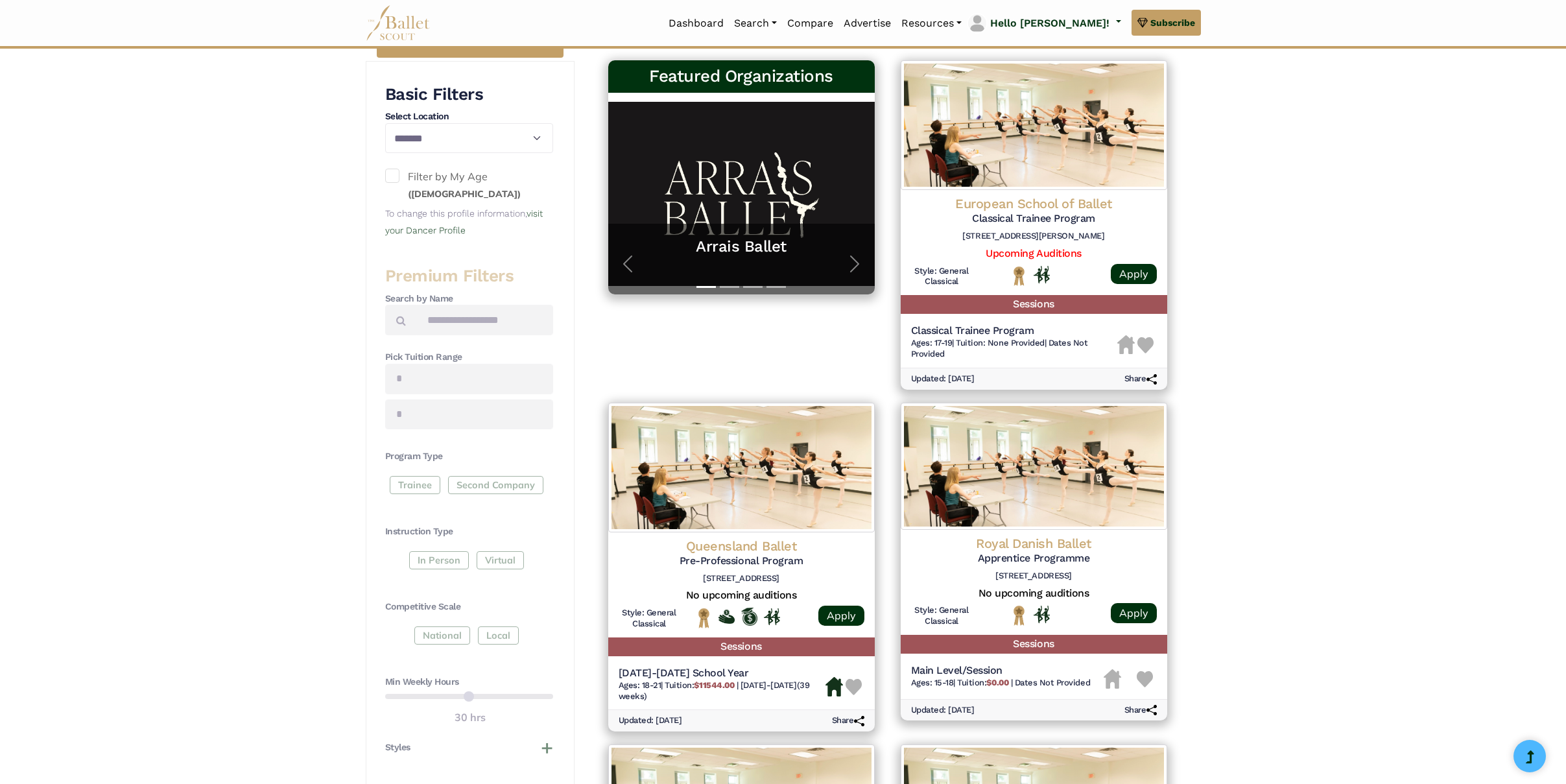
scroll to position [231, 0]
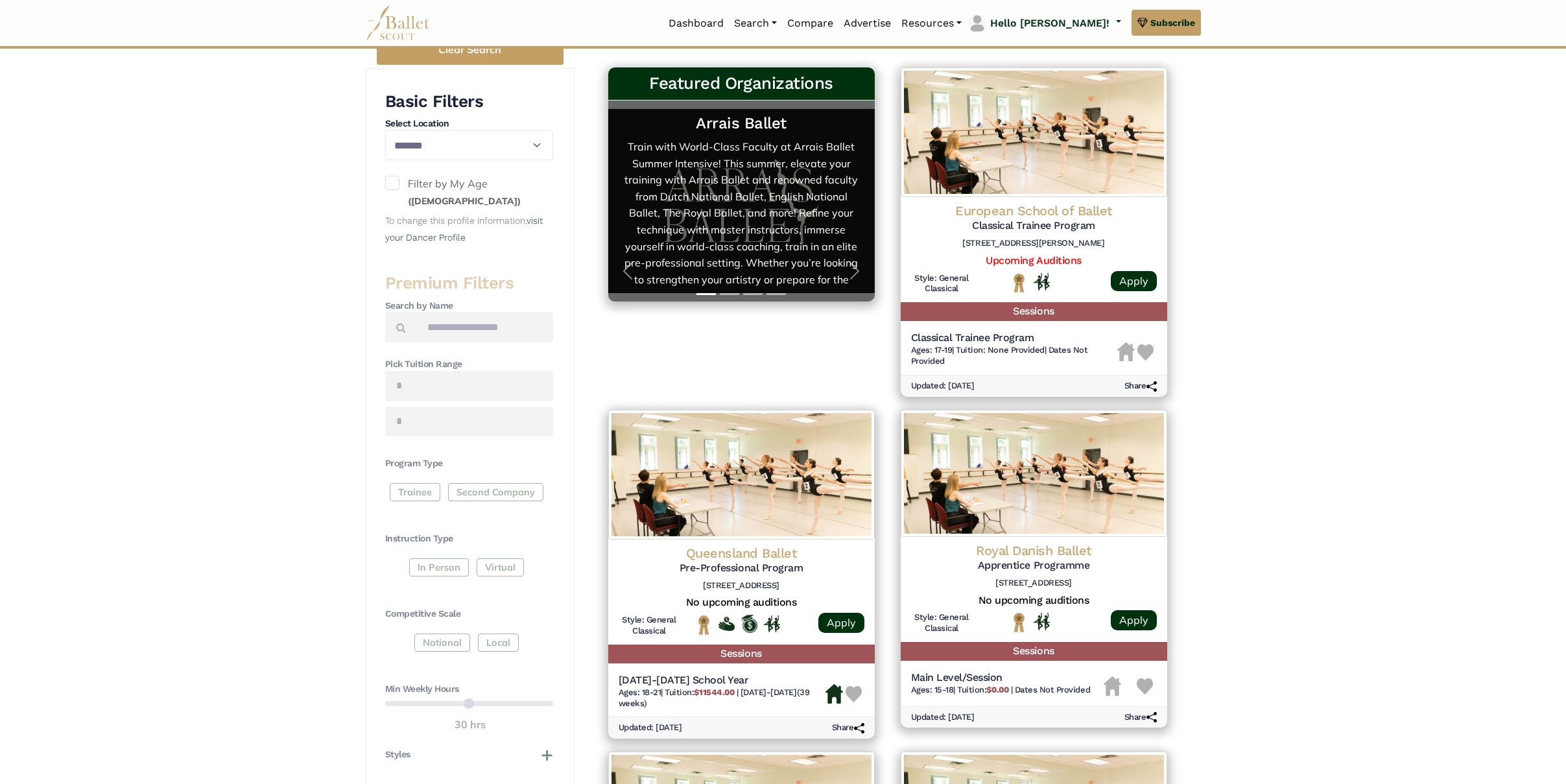
click at [728, 131] on h5 "Arrais Ballet" at bounding box center [742, 123] width 241 height 20
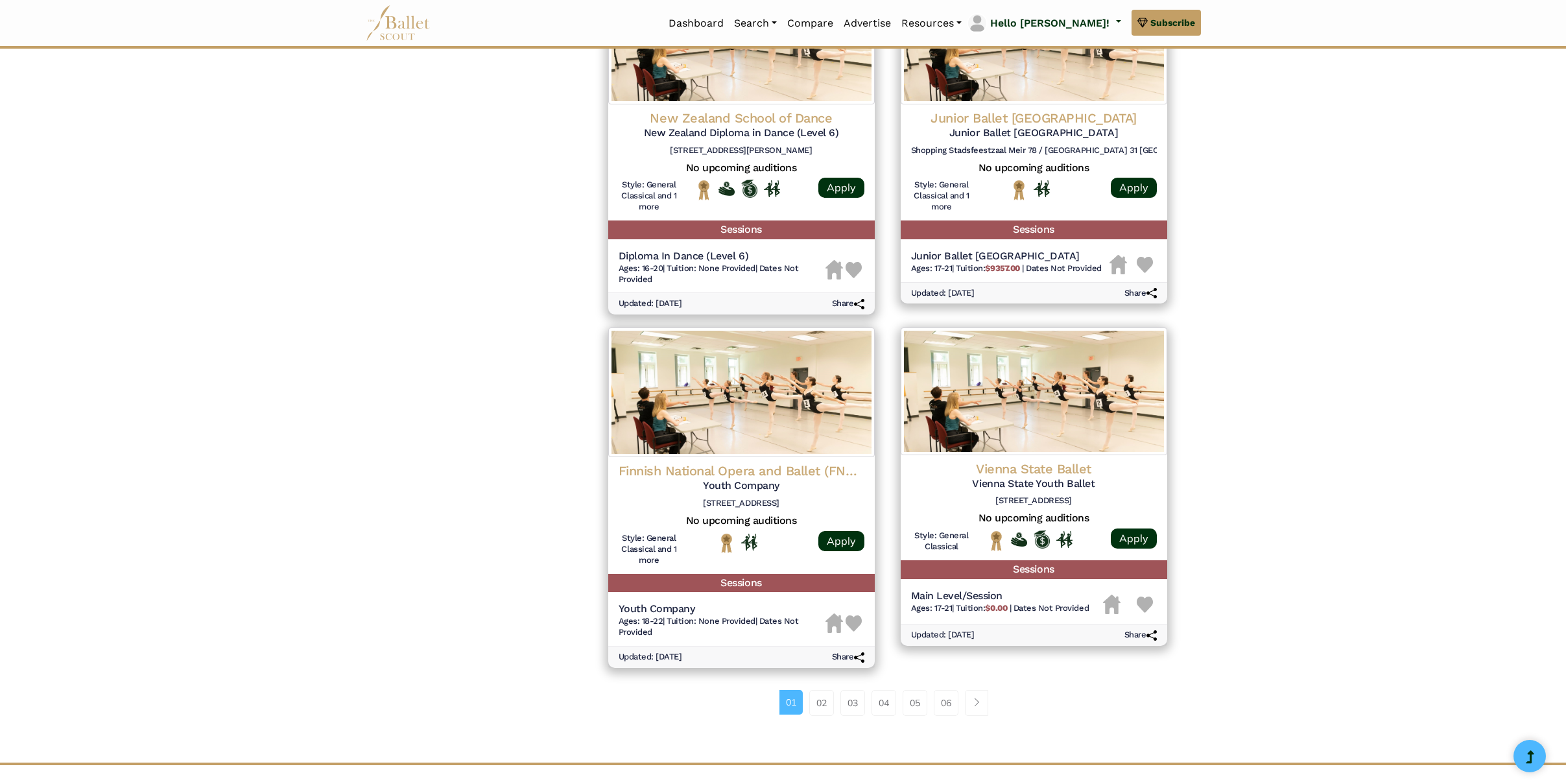
scroll to position [1373, 0]
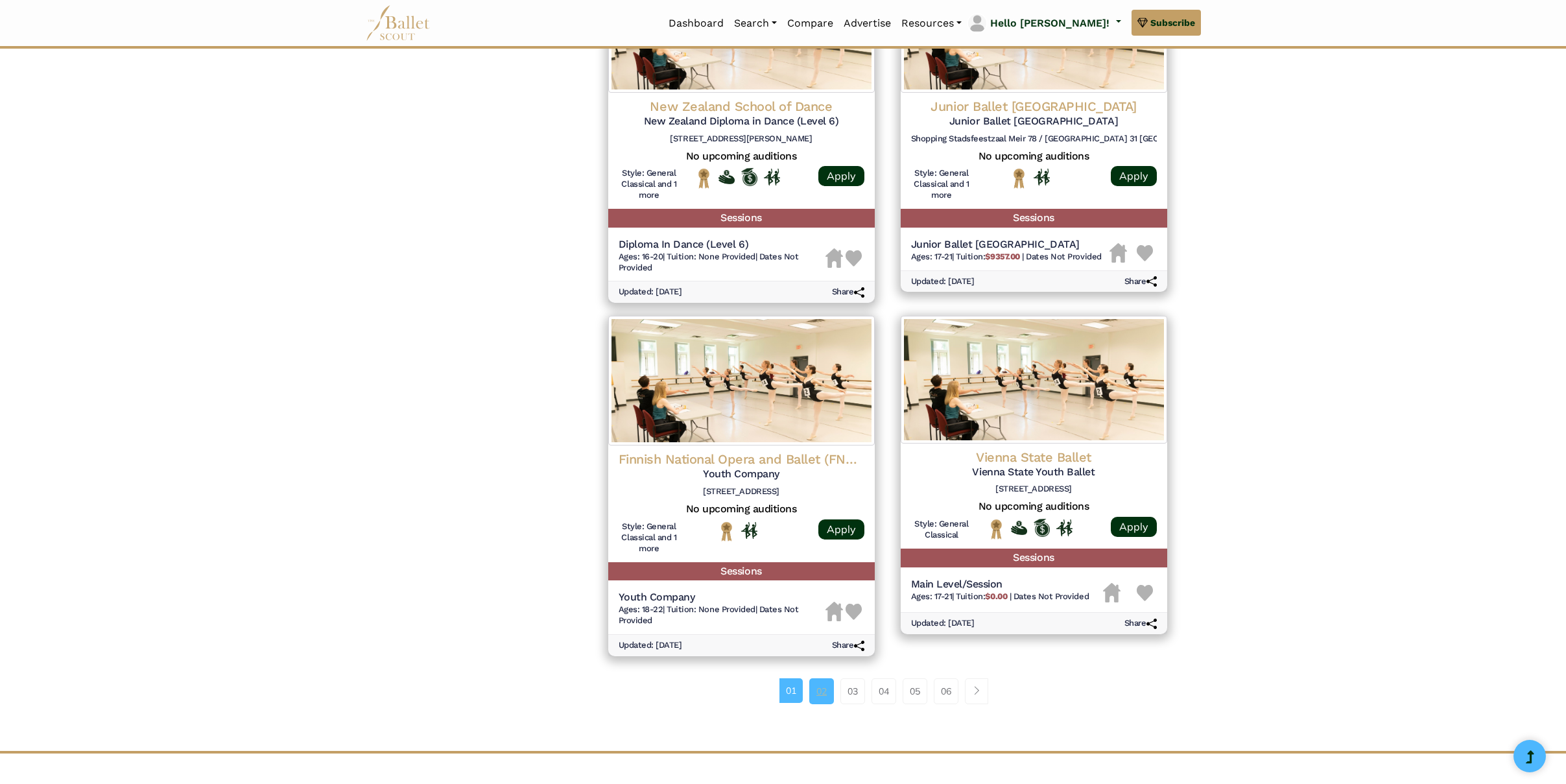
click at [824, 678] on link "02" at bounding box center [821, 690] width 25 height 26
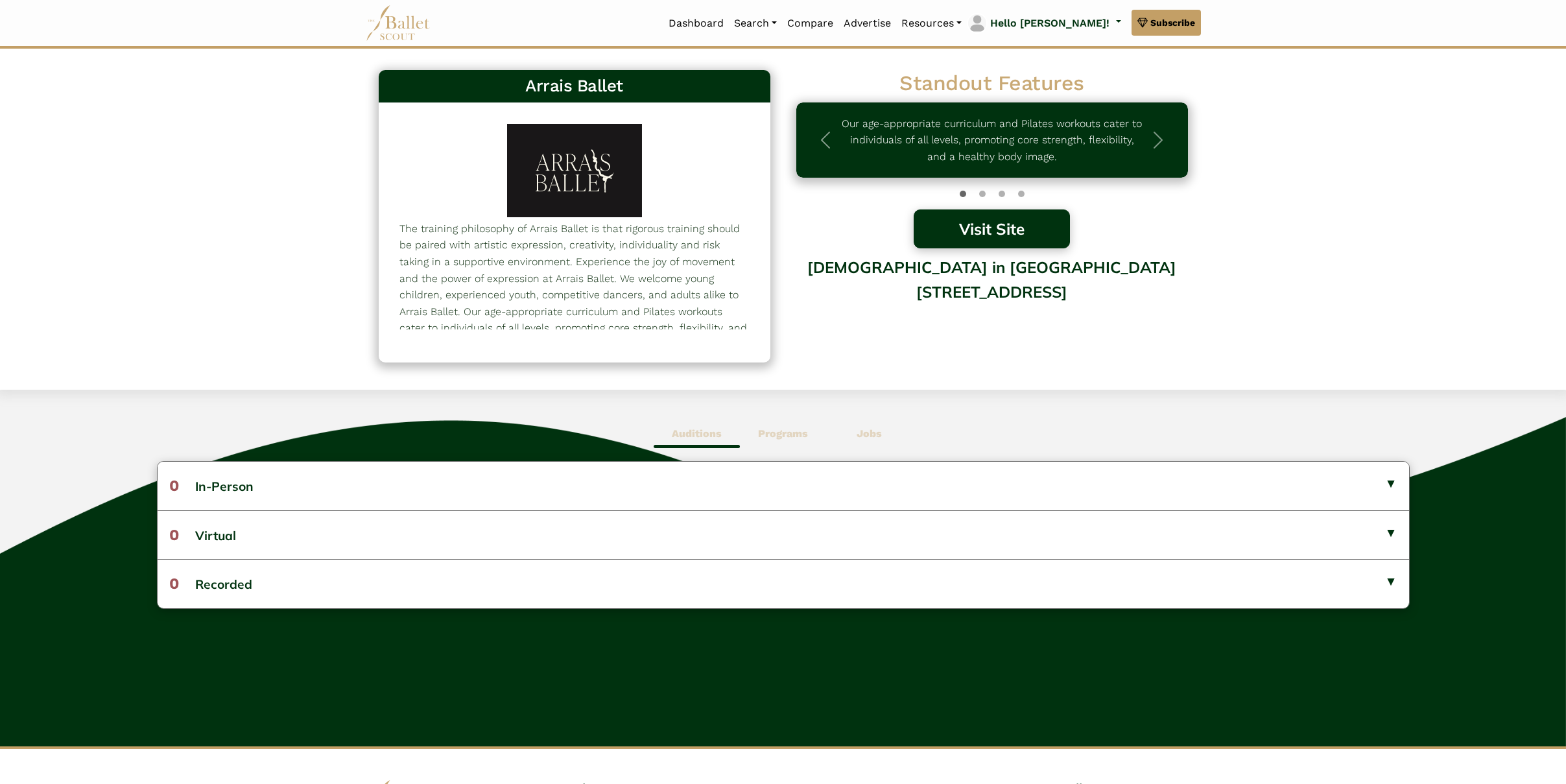
click at [984, 230] on button "Visit Site" at bounding box center [992, 228] width 157 height 39
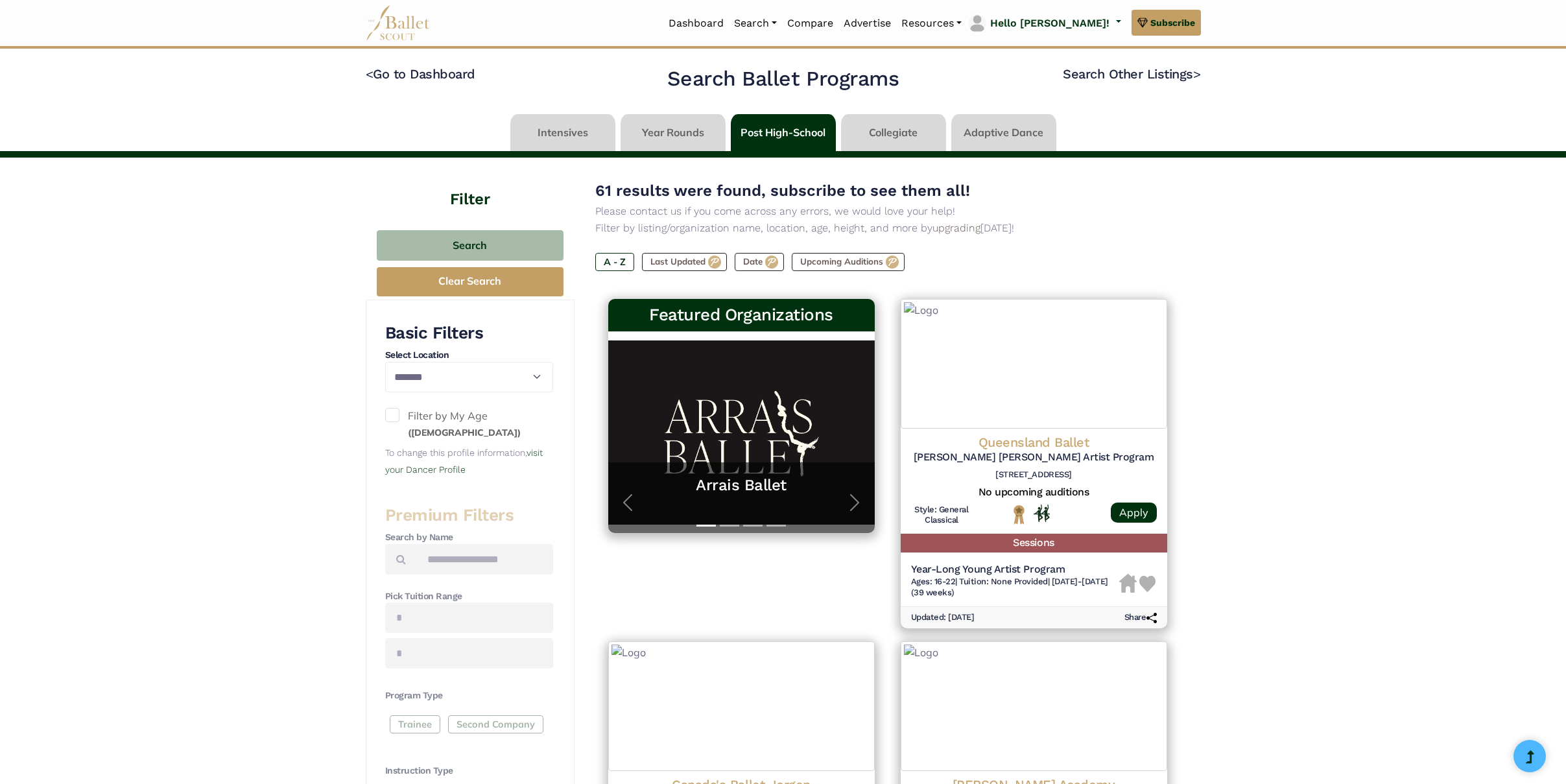
select select "**"
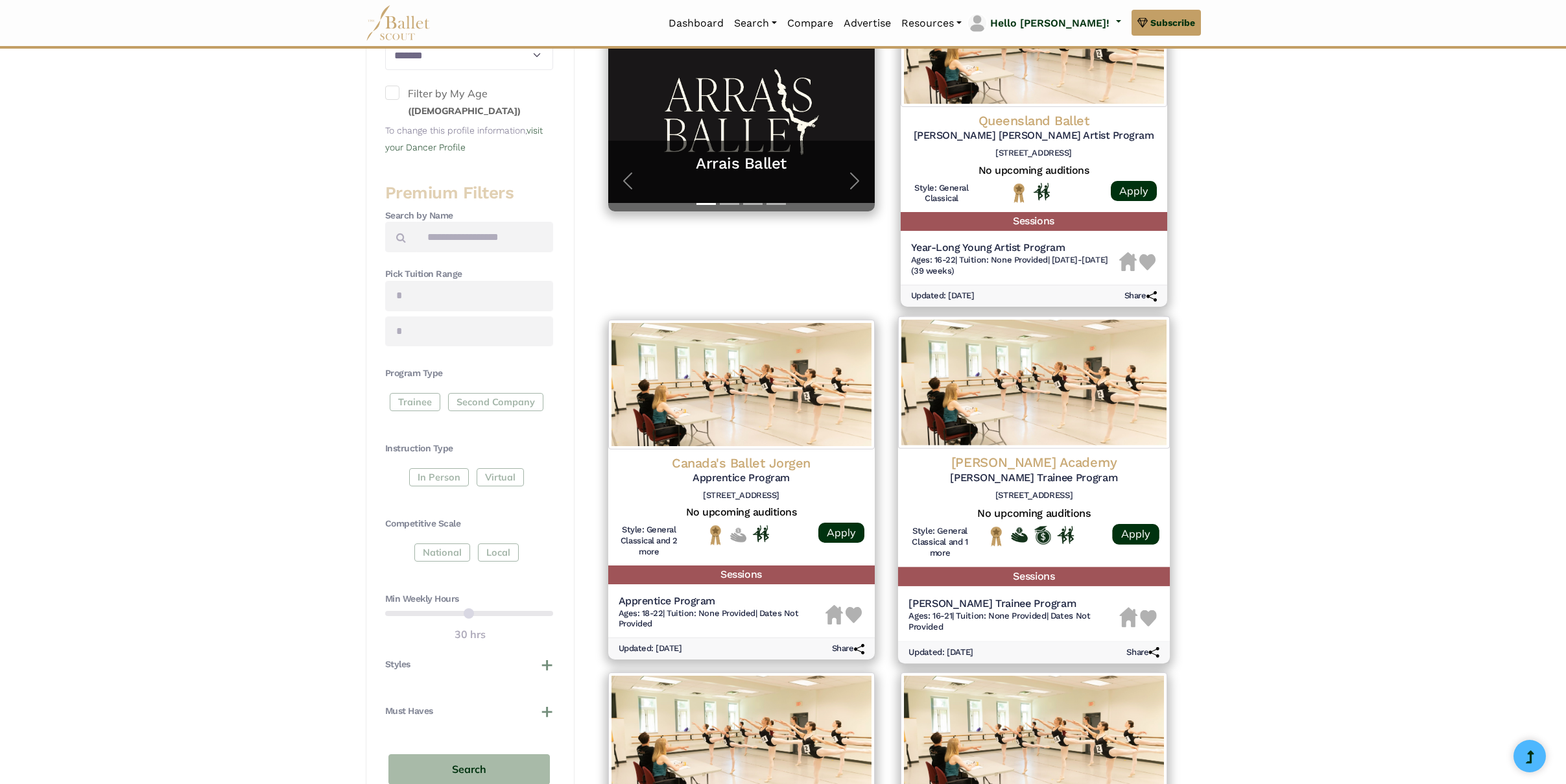
scroll to position [322, 0]
click at [1010, 463] on h4 "[PERSON_NAME] Academy" at bounding box center [1034, 462] width 251 height 18
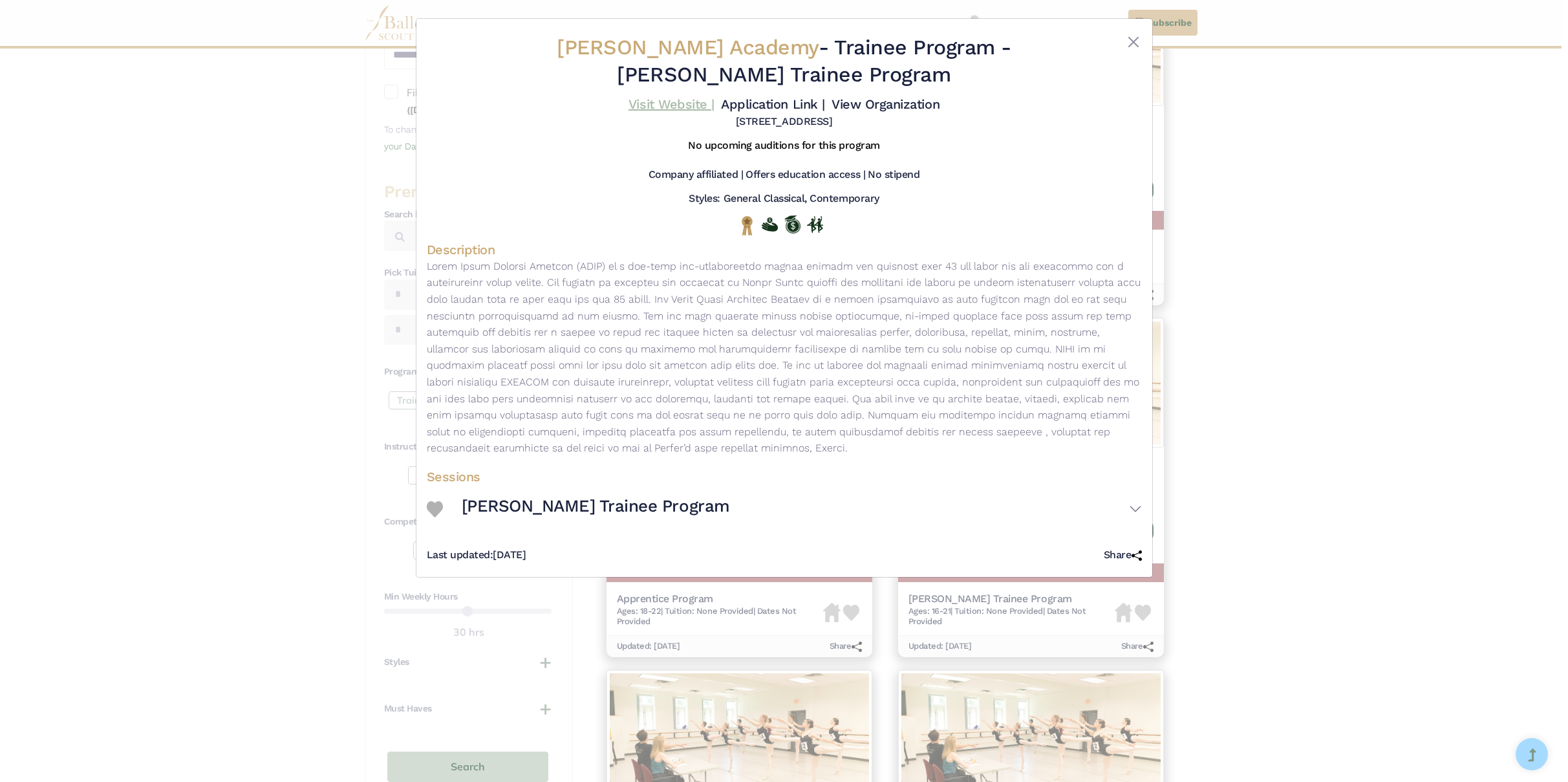
click at [672, 104] on link "Visit Website |" at bounding box center [672, 104] width 86 height 15
drag, startPoint x: 1132, startPoint y: 41, endPoint x: 1140, endPoint y: 48, distance: 10.6
click at [1132, 41] on button "Close" at bounding box center [1133, 42] width 15 height 15
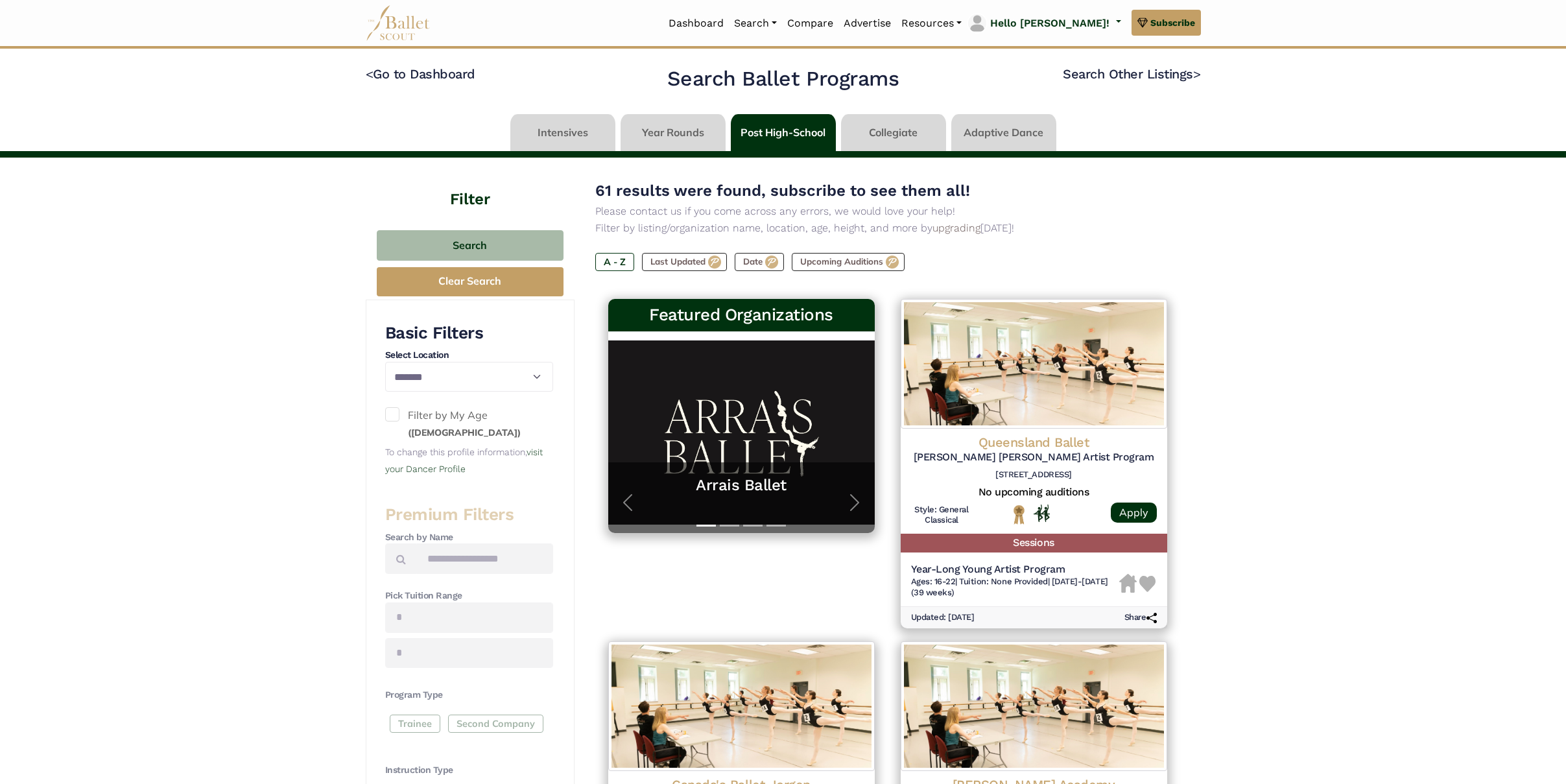
scroll to position [0, 0]
